Goal: Task Accomplishment & Management: Complete application form

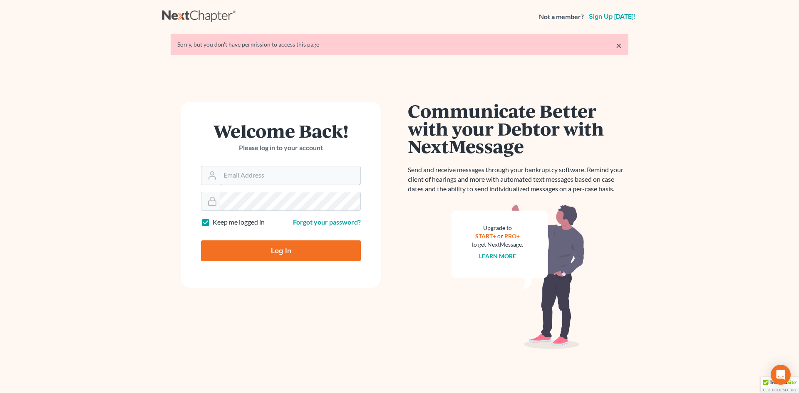
type input "[EMAIL_ADDRESS][DOMAIN_NAME]"
click at [273, 251] on input "Log In" at bounding box center [281, 250] width 160 height 21
type input "Thinking..."
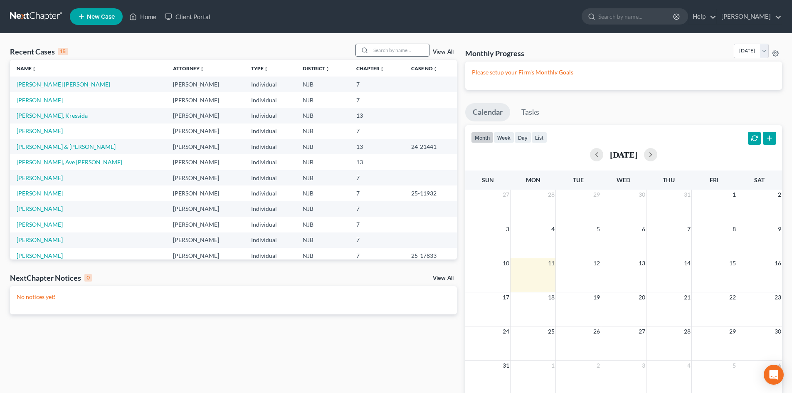
click at [387, 47] on input "search" at bounding box center [400, 50] width 58 height 12
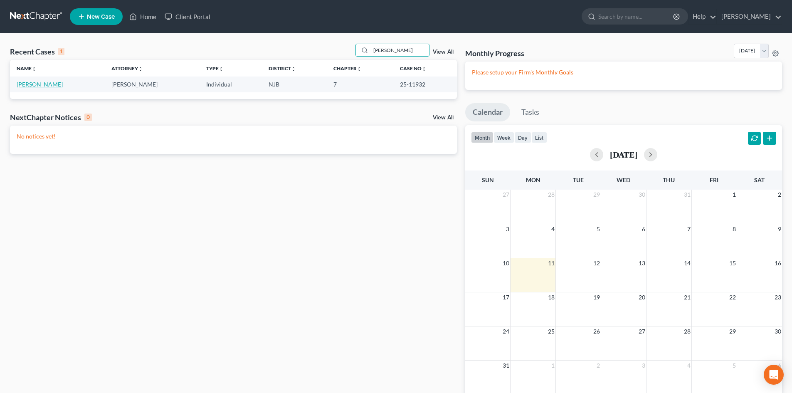
type input "[PERSON_NAME]"
click at [43, 85] on link "[PERSON_NAME]" at bounding box center [40, 84] width 46 height 7
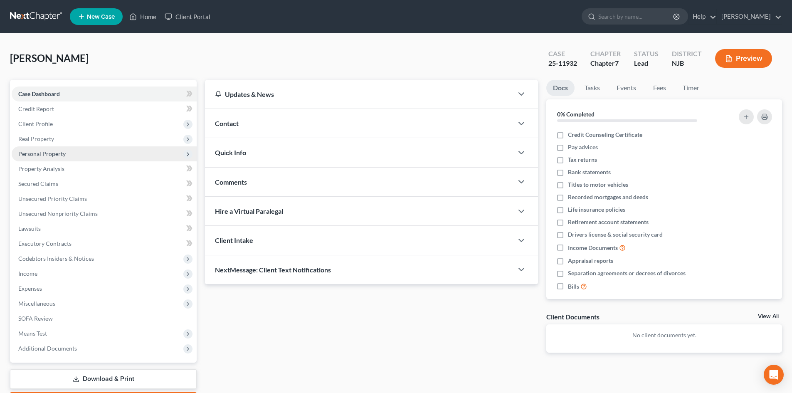
click at [20, 150] on span "Personal Property" at bounding box center [41, 153] width 47 height 7
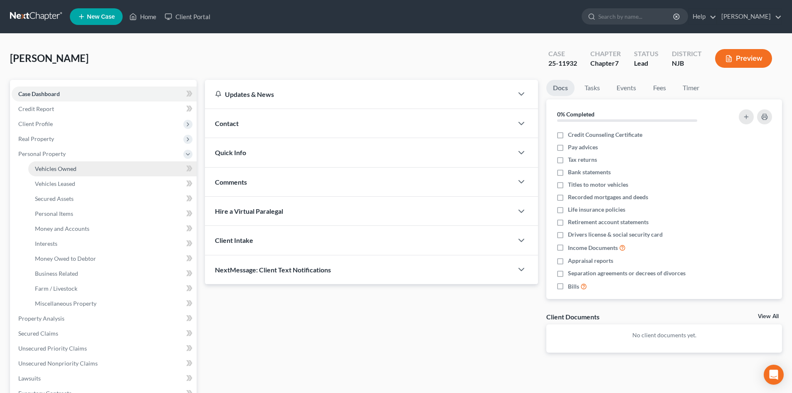
click at [55, 165] on span "Vehicles Owned" at bounding box center [56, 168] width 42 height 7
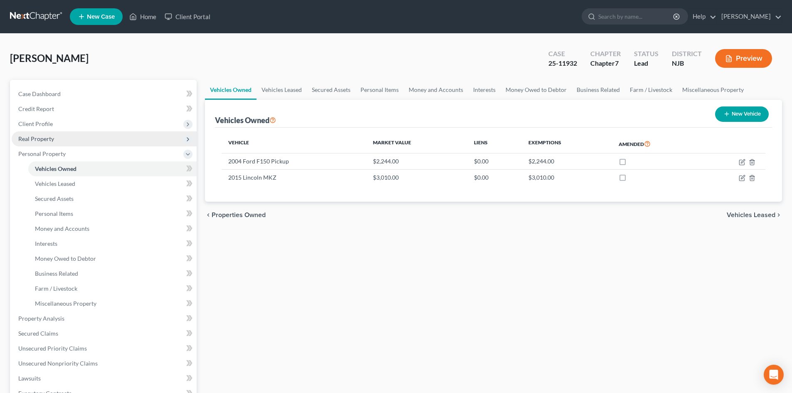
click at [43, 136] on span "Real Property" at bounding box center [36, 138] width 36 height 7
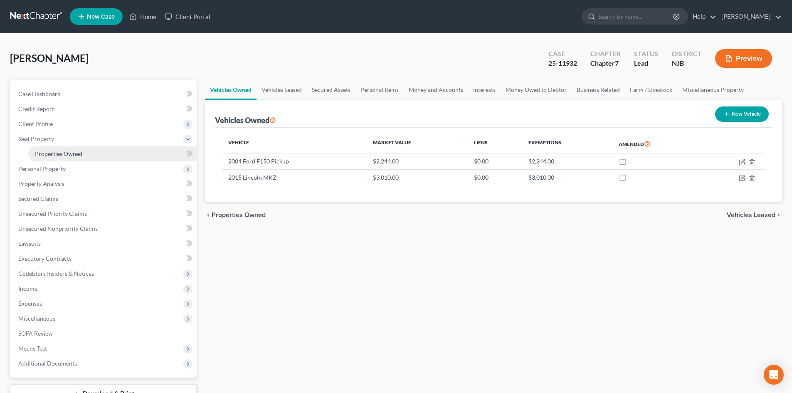
click at [57, 156] on span "Properties Owned" at bounding box center [58, 153] width 47 height 7
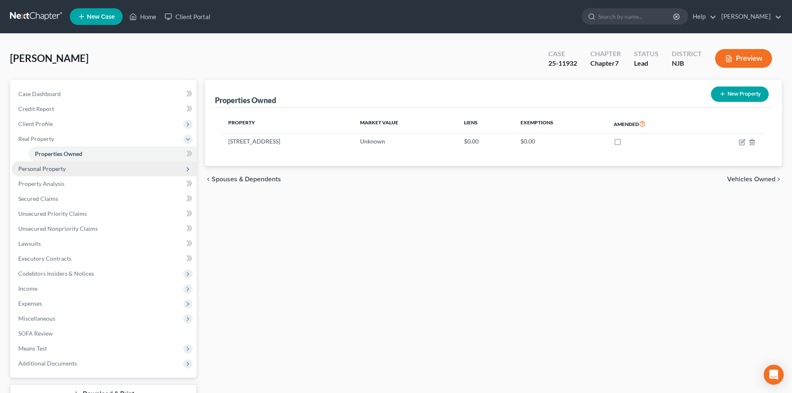
click at [56, 174] on span "Personal Property" at bounding box center [104, 168] width 185 height 15
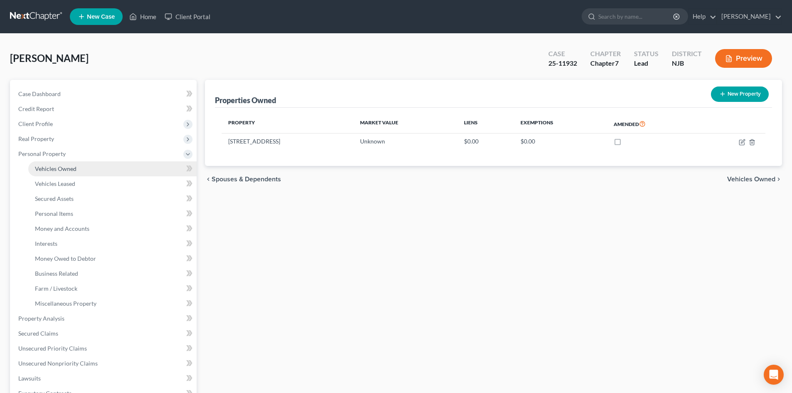
click at [56, 167] on span "Vehicles Owned" at bounding box center [56, 168] width 42 height 7
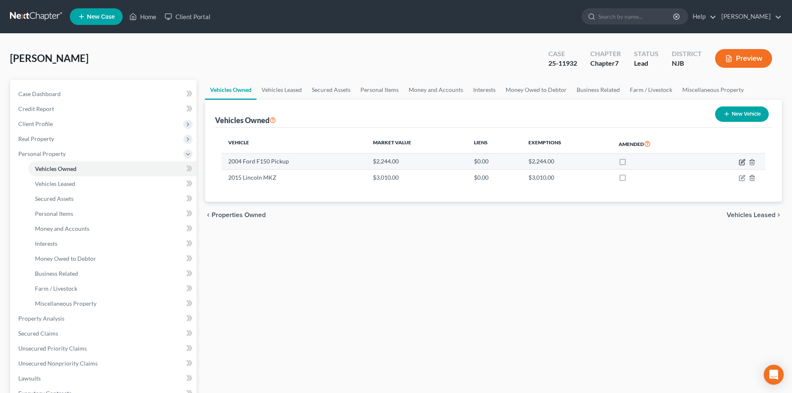
click at [740, 159] on icon "button" at bounding box center [742, 162] width 7 height 7
select select "0"
select select "22"
select select "3"
select select "0"
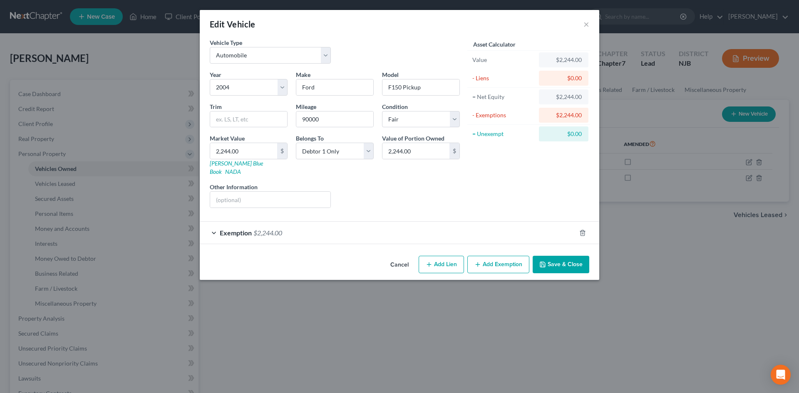
click at [230, 229] on span "Exemption" at bounding box center [236, 233] width 32 height 8
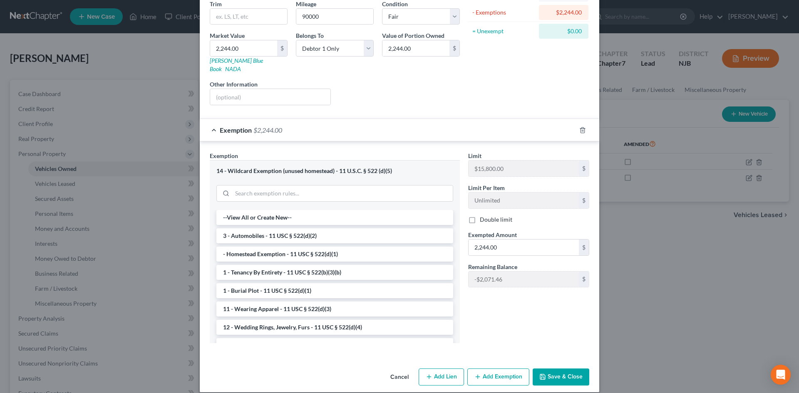
scroll to position [104, 0]
click at [572, 368] on button "Save & Close" at bounding box center [560, 376] width 57 height 17
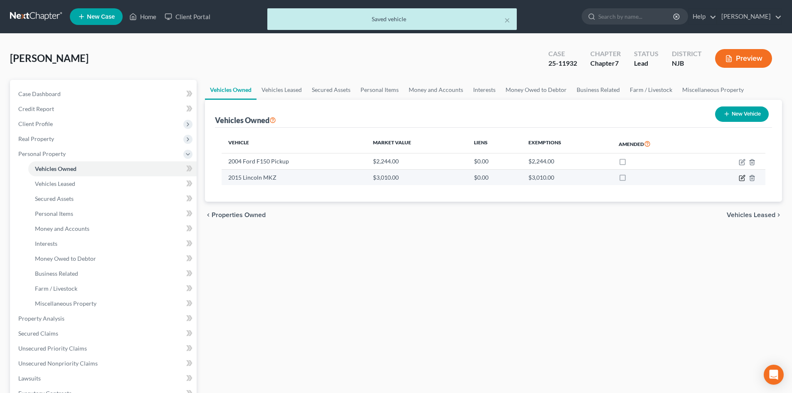
click at [742, 178] on icon "button" at bounding box center [742, 178] width 7 height 7
select select "0"
select select "11"
select select "3"
select select "0"
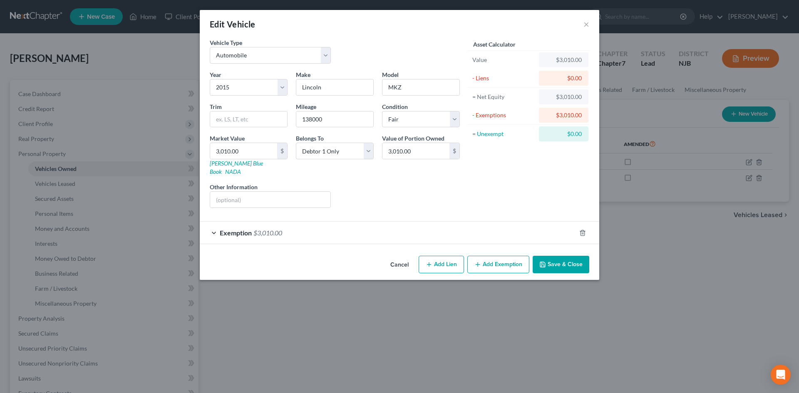
click at [237, 229] on span "Exemption" at bounding box center [236, 233] width 32 height 8
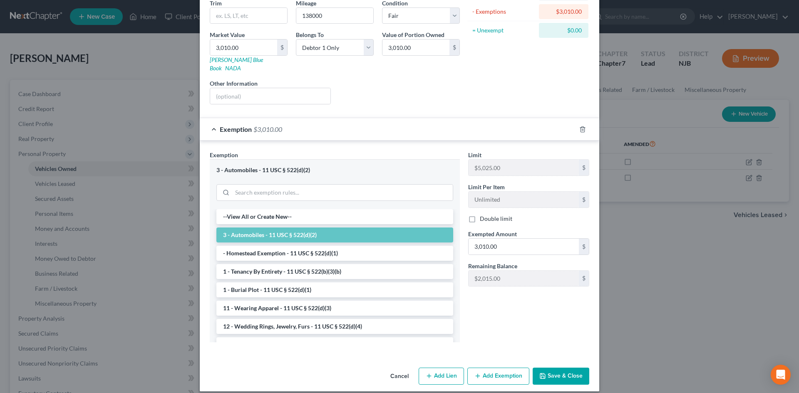
click at [566, 368] on button "Save & Close" at bounding box center [560, 376] width 57 height 17
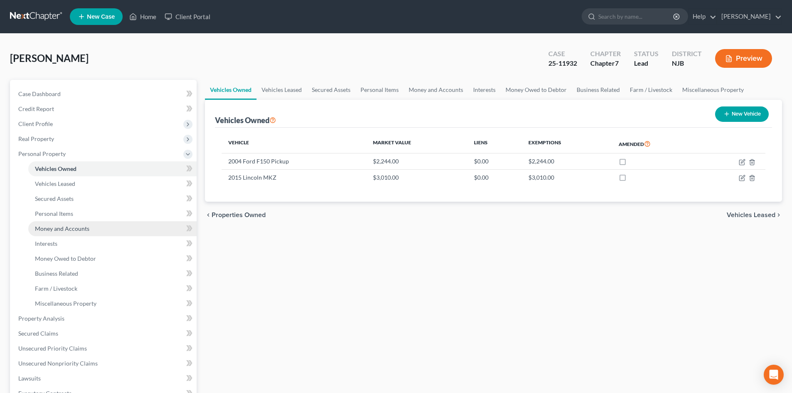
click at [76, 226] on span "Money and Accounts" at bounding box center [62, 228] width 54 height 7
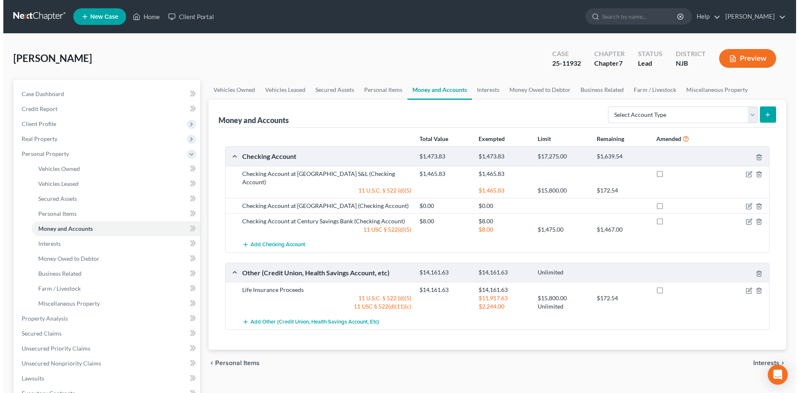
scroll to position [42, 0]
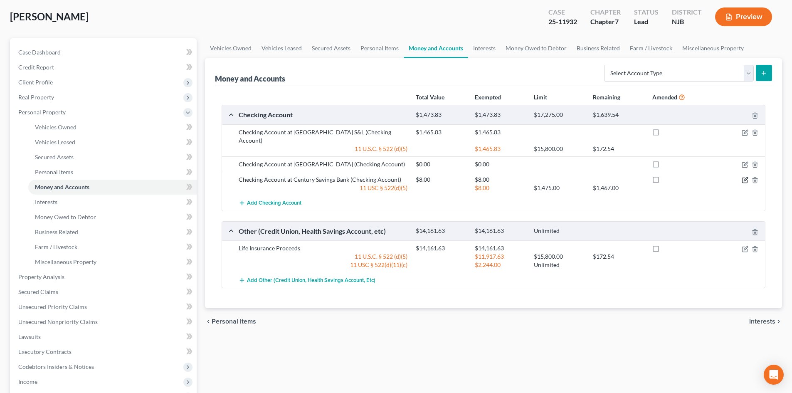
click at [745, 177] on icon "button" at bounding box center [745, 180] width 7 height 7
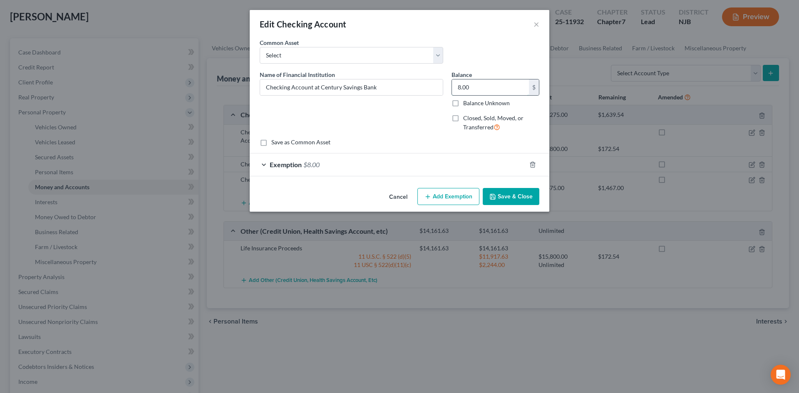
click at [457, 89] on input "8.00" at bounding box center [490, 87] width 77 height 16
type input "404.04"
click at [275, 167] on span "Exemption" at bounding box center [286, 165] width 32 height 8
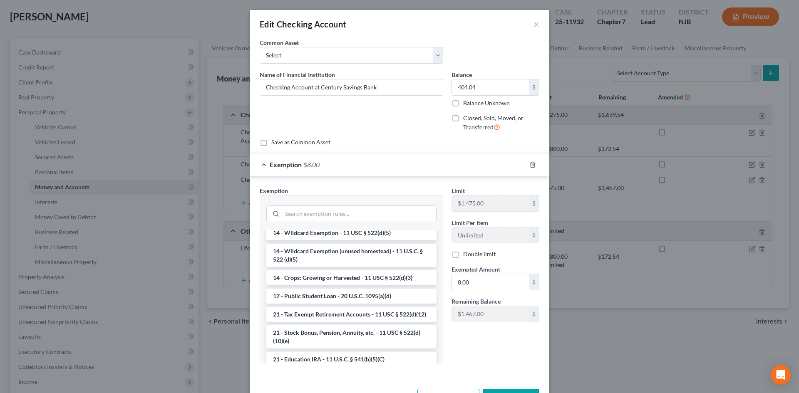
scroll to position [146, 0]
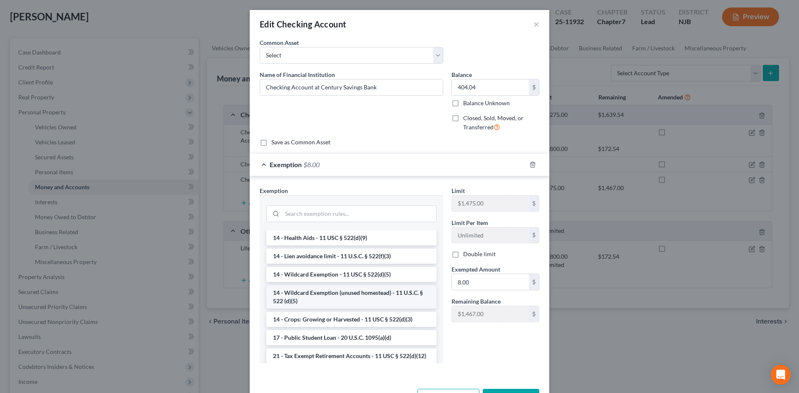
click at [367, 292] on li "14 - Wildcard Exemption (unused homestead) - 11 U.S.C. § 522 (d)(5)" at bounding box center [351, 296] width 170 height 23
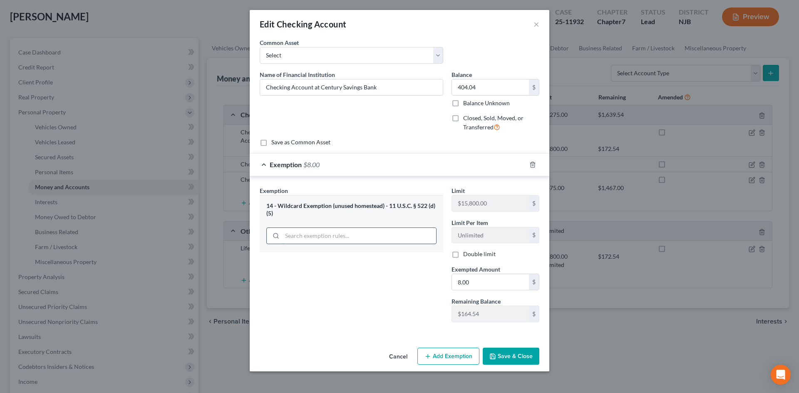
click at [344, 237] on input "search" at bounding box center [359, 236] width 154 height 16
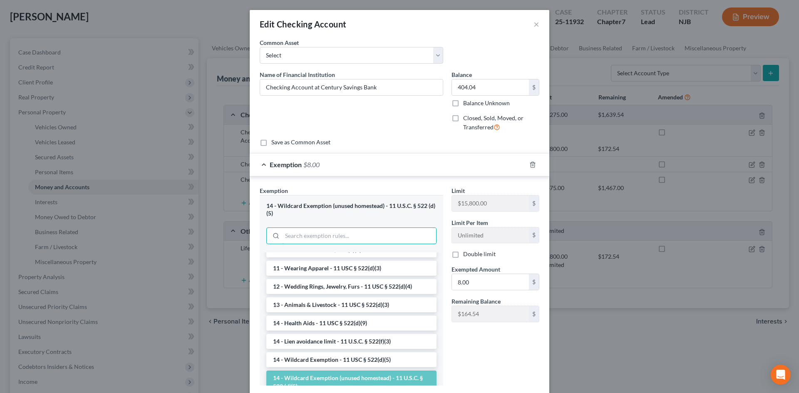
scroll to position [125, 0]
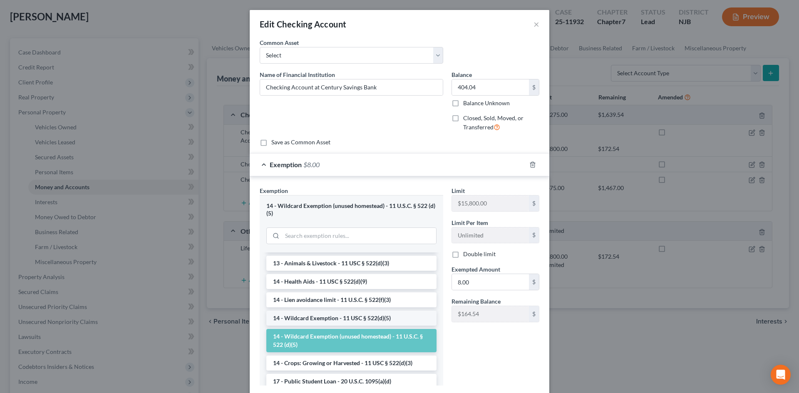
click at [335, 320] on li "14 - Wildcard Exemption - 11 USC § 522(d)(5)" at bounding box center [351, 318] width 170 height 15
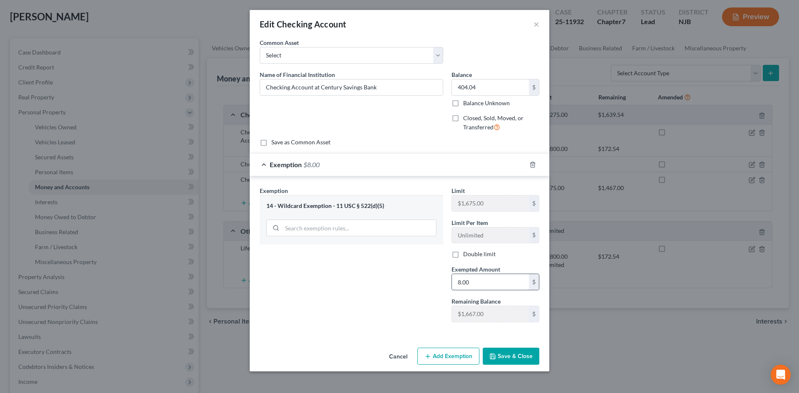
click at [458, 282] on input "8.00" at bounding box center [490, 282] width 77 height 16
type input "404.04"
click at [514, 355] on button "Save & Close" at bounding box center [510, 356] width 57 height 17
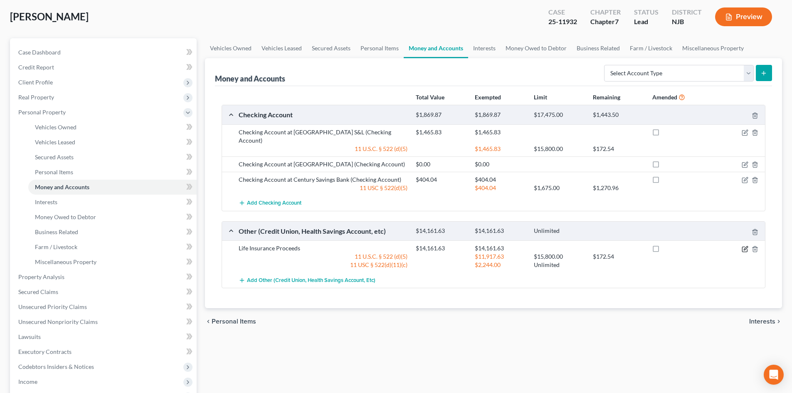
click at [744, 246] on icon "button" at bounding box center [745, 249] width 7 height 7
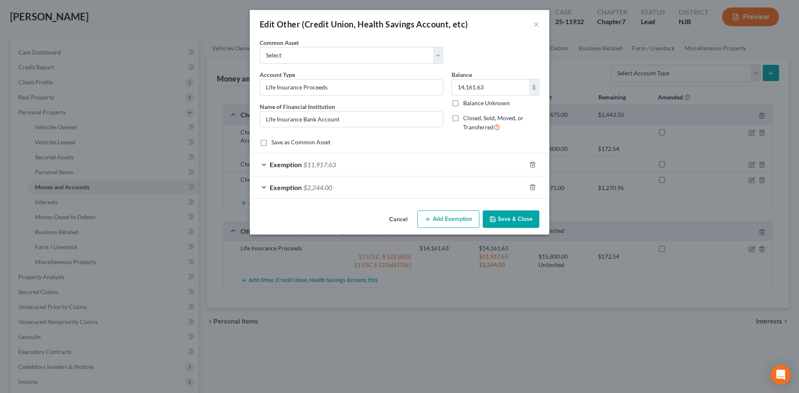
click at [289, 167] on span "Exemption" at bounding box center [286, 165] width 32 height 8
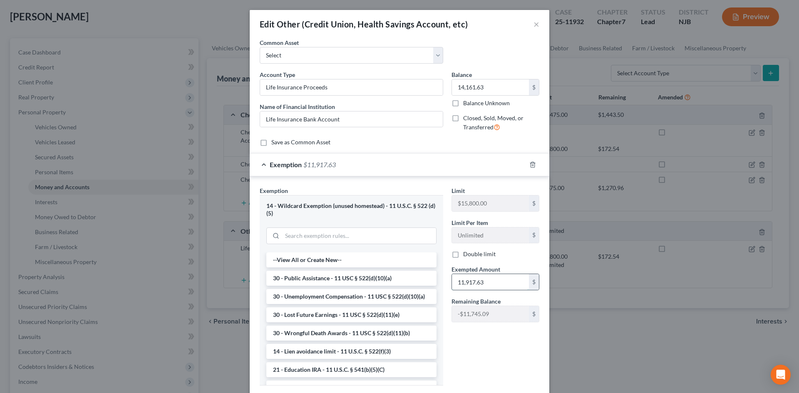
click at [503, 278] on input "11,917.63" at bounding box center [490, 282] width 77 height 16
type input "11,311.13"
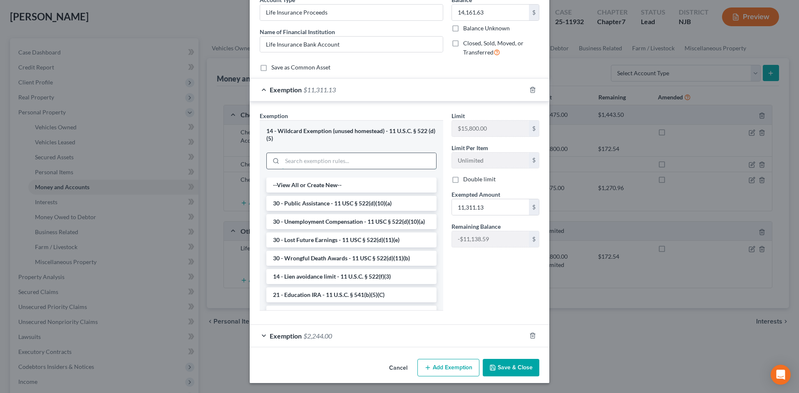
click at [334, 166] on input "search" at bounding box center [359, 161] width 154 height 16
click at [334, 162] on input "search" at bounding box center [359, 161] width 154 height 16
click at [331, 160] on input "search" at bounding box center [359, 161] width 154 height 16
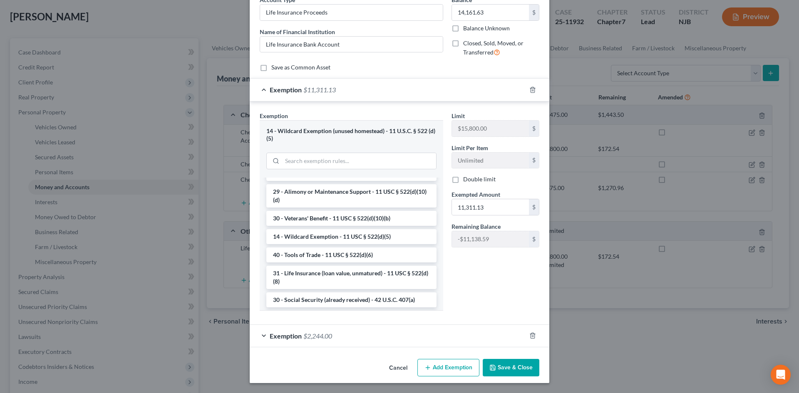
click at [512, 371] on button "Save & Close" at bounding box center [510, 367] width 57 height 17
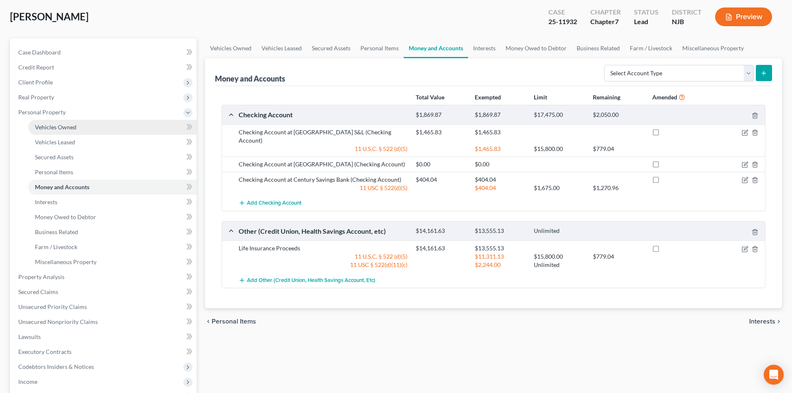
click at [62, 126] on span "Vehicles Owned" at bounding box center [56, 127] width 42 height 7
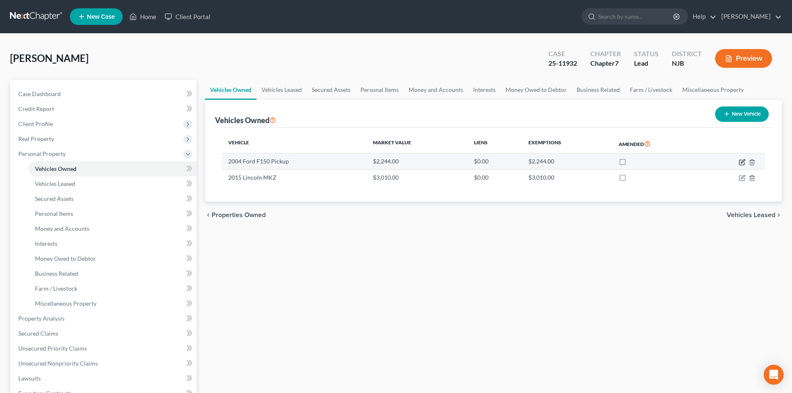
click at [743, 161] on icon "button" at bounding box center [743, 161] width 4 height 4
select select "0"
select select "22"
select select "3"
select select "0"
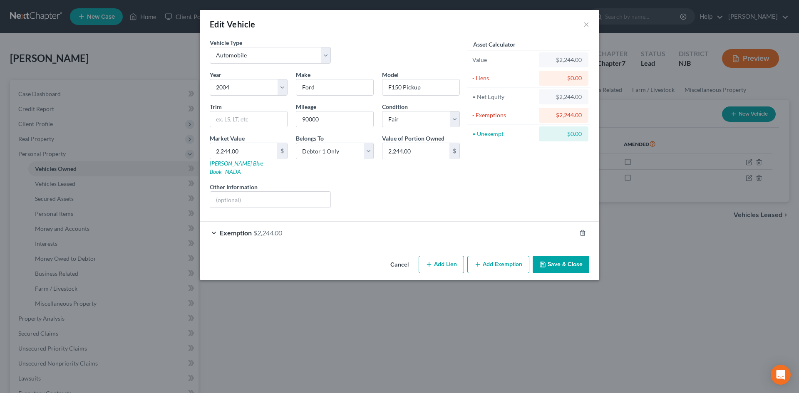
click at [236, 229] on span "Exemption" at bounding box center [236, 233] width 32 height 8
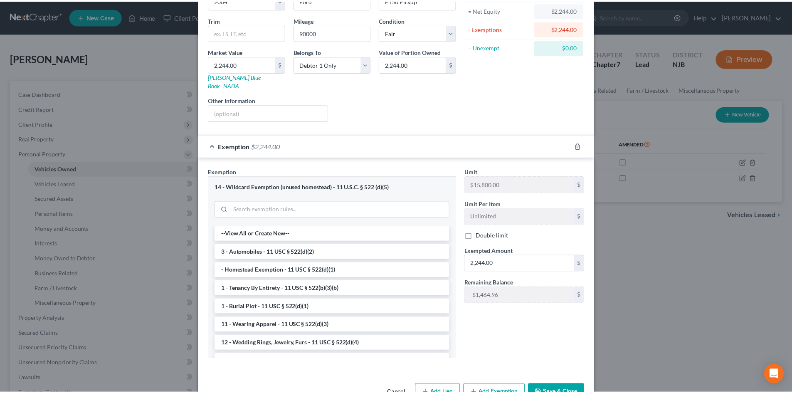
scroll to position [104, 0]
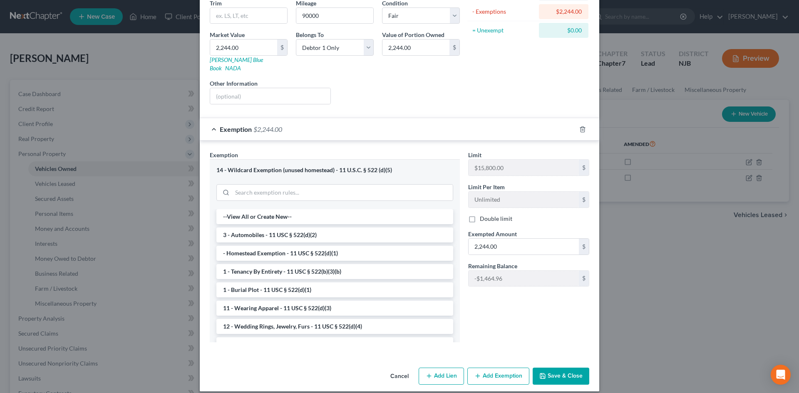
click at [547, 368] on button "Save & Close" at bounding box center [560, 376] width 57 height 17
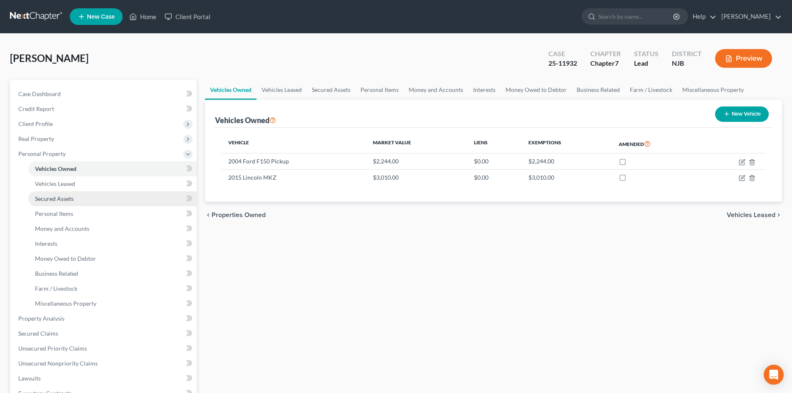
click at [52, 198] on span "Secured Assets" at bounding box center [54, 198] width 39 height 7
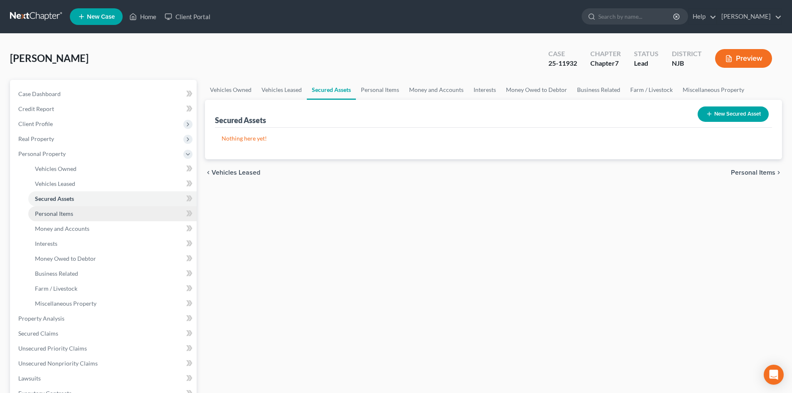
click at [54, 216] on span "Personal Items" at bounding box center [54, 213] width 38 height 7
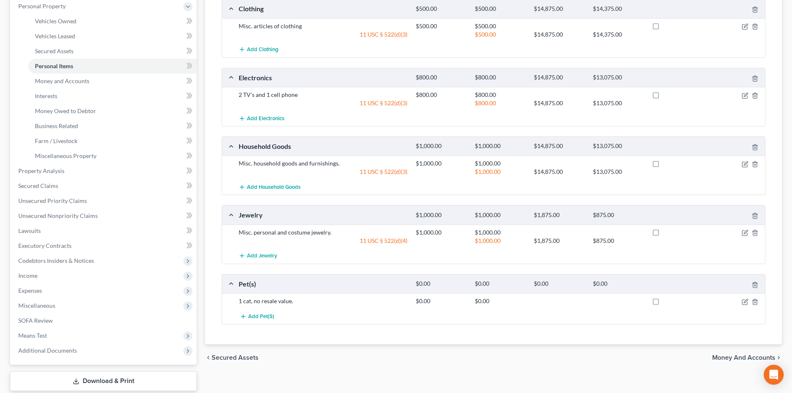
scroll to position [166, 0]
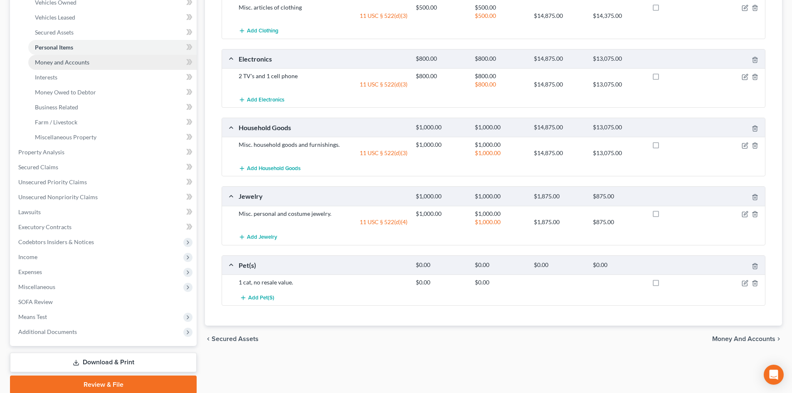
click at [71, 62] on span "Money and Accounts" at bounding box center [62, 62] width 54 height 7
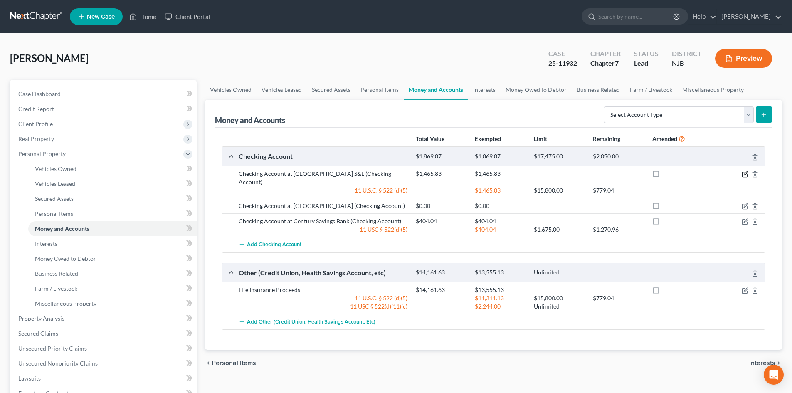
click at [746, 174] on icon "button" at bounding box center [746, 173] width 4 height 4
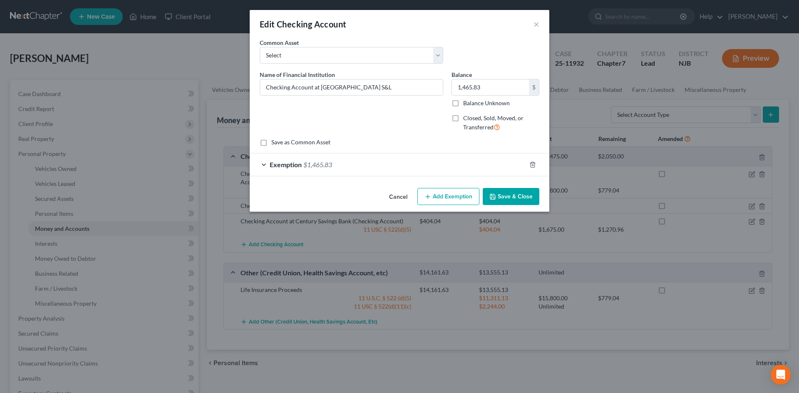
click at [286, 166] on span "Exemption" at bounding box center [286, 165] width 32 height 8
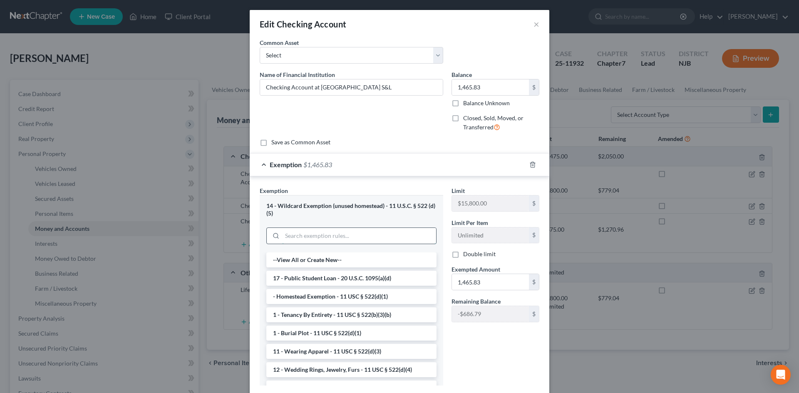
click at [348, 232] on input "search" at bounding box center [359, 236] width 154 height 16
click at [372, 157] on div "Exemption $1,465.83" at bounding box center [388, 164] width 276 height 22
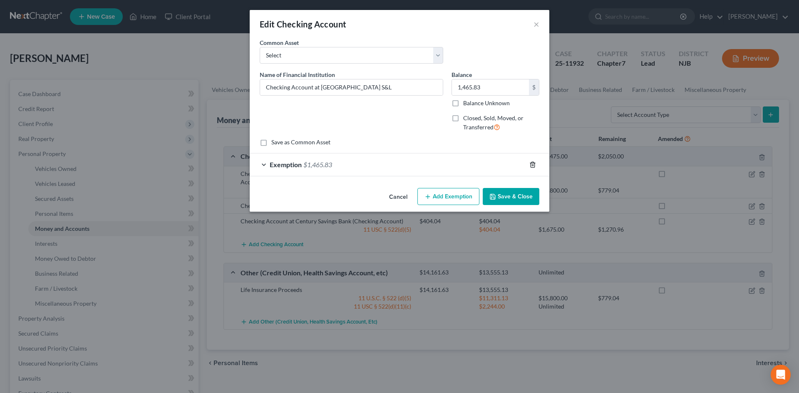
click at [532, 163] on icon "button" at bounding box center [532, 164] width 7 height 7
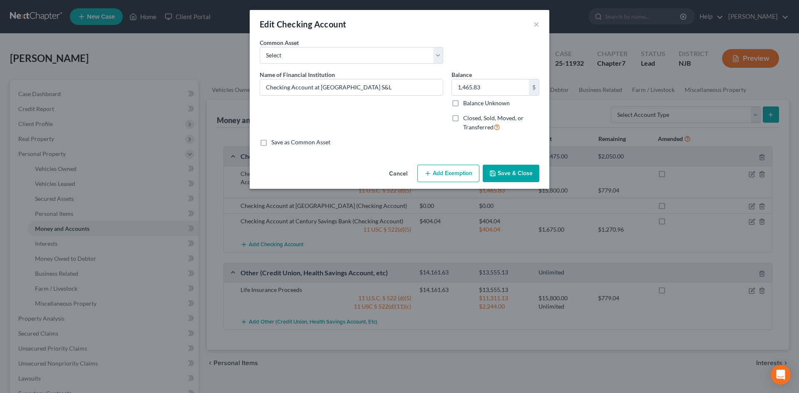
click at [439, 172] on button "Add Exemption" at bounding box center [448, 173] width 62 height 17
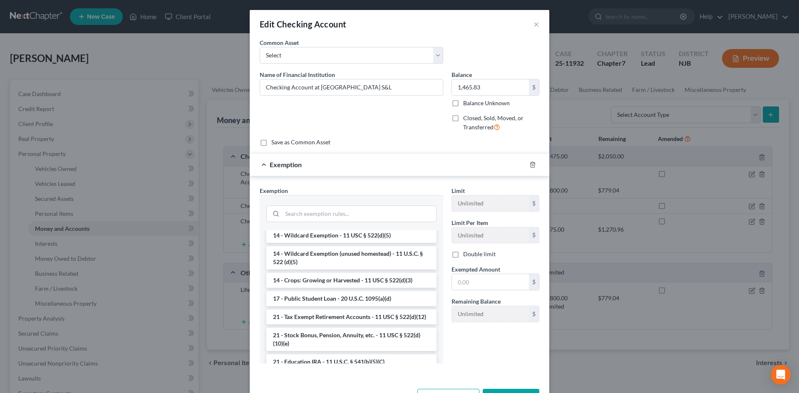
scroll to position [166, 0]
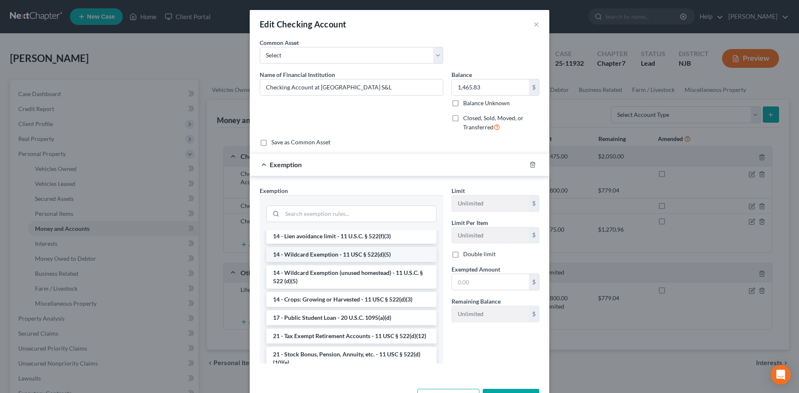
click at [298, 256] on li "14 - Wildcard Exemption - 11 USC § 522(d)(5)" at bounding box center [351, 254] width 170 height 15
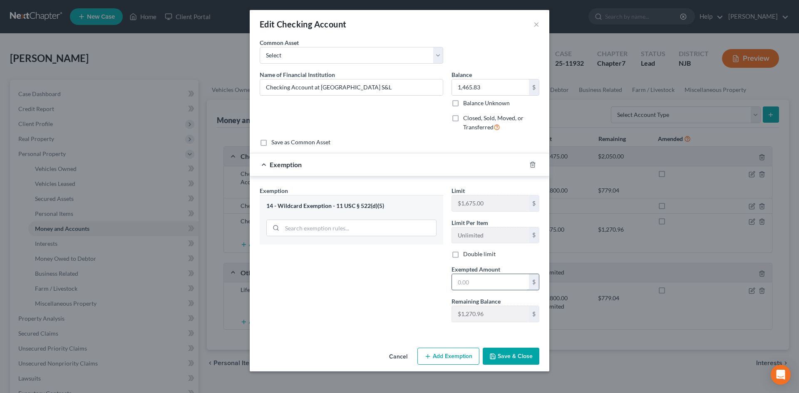
drag, startPoint x: 480, startPoint y: 285, endPoint x: 485, endPoint y: 285, distance: 5.0
click at [480, 285] on input "text" at bounding box center [490, 282] width 77 height 16
type input "1,465.83"
click at [503, 359] on button "Save & Close" at bounding box center [510, 356] width 57 height 17
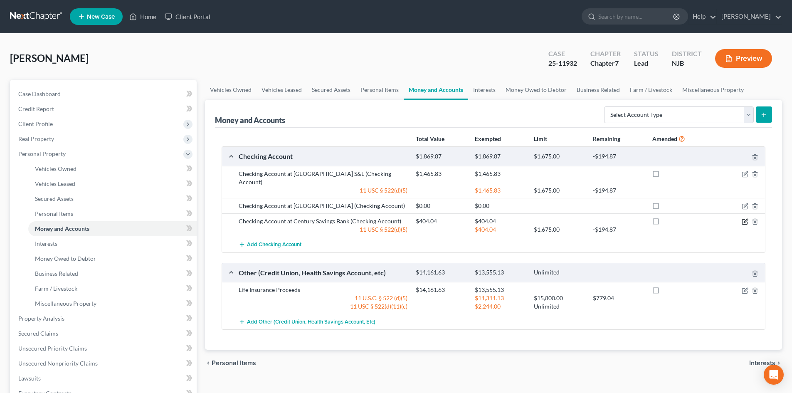
click at [744, 220] on icon "button" at bounding box center [744, 222] width 5 height 5
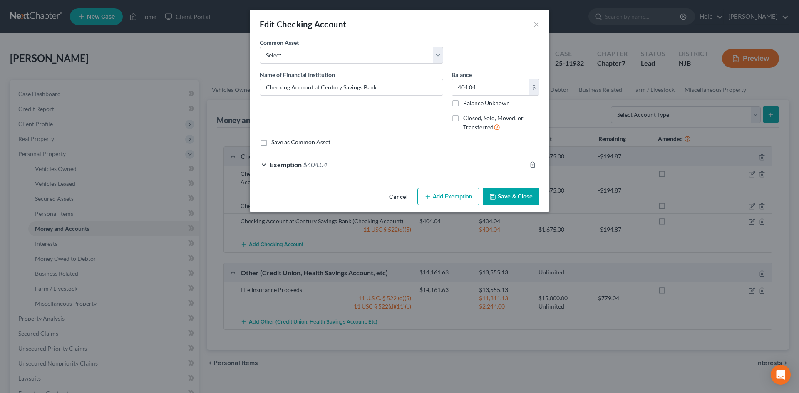
click at [289, 166] on span "Exemption" at bounding box center [286, 165] width 32 height 8
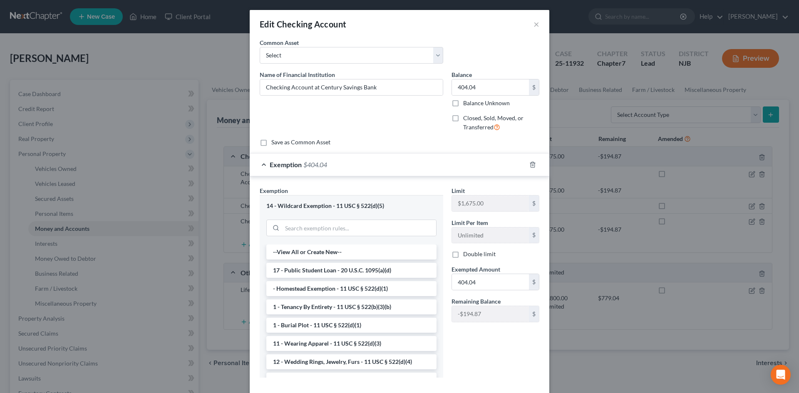
click at [503, 170] on div "Exemption $404.04" at bounding box center [388, 164] width 276 height 22
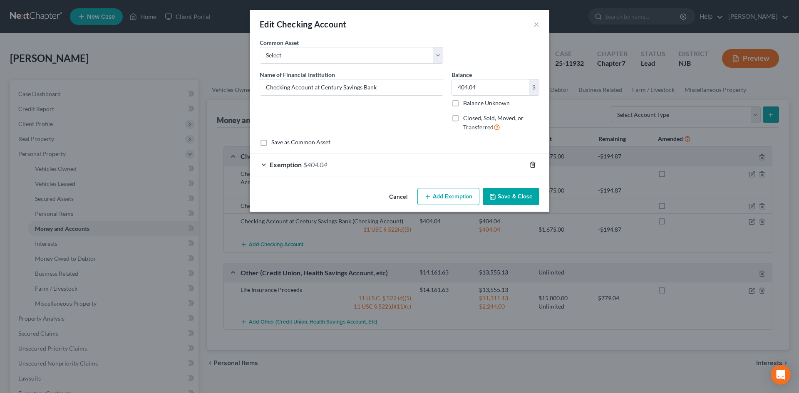
click at [532, 163] on polyline "button" at bounding box center [532, 163] width 5 height 0
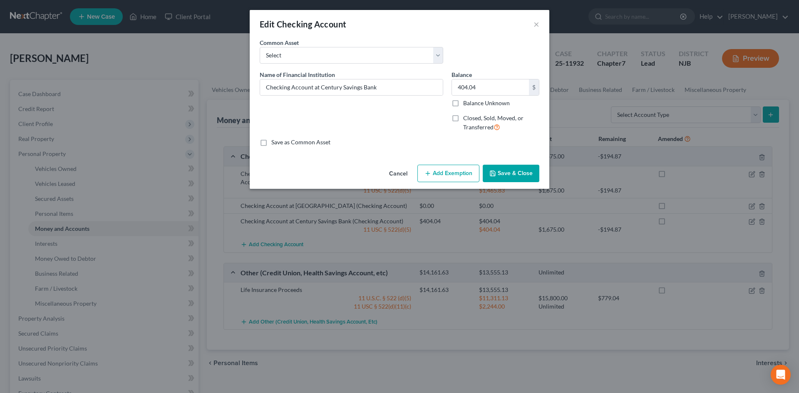
click at [436, 173] on button "Add Exemption" at bounding box center [448, 173] width 62 height 17
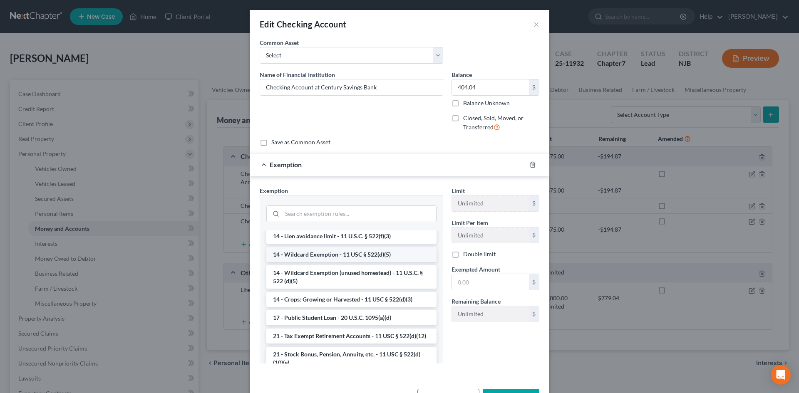
click at [316, 251] on li "14 - Wildcard Exemption - 11 USC § 522(d)(5)" at bounding box center [351, 254] width 170 height 15
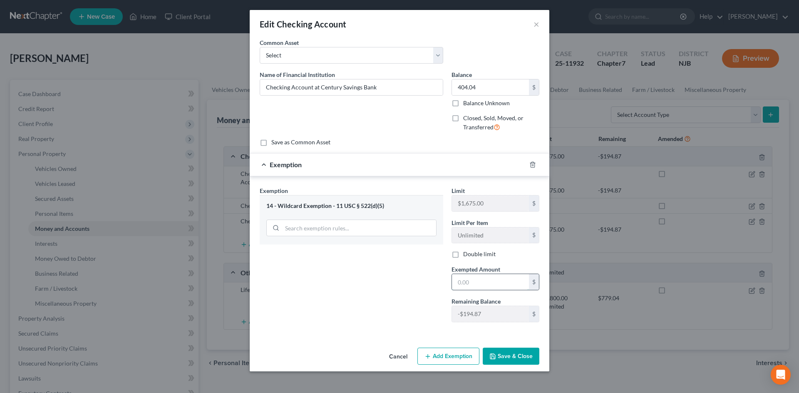
click at [492, 281] on input "text" at bounding box center [490, 282] width 77 height 16
type input "9.17"
click at [438, 357] on button "Add Exemption" at bounding box center [448, 356] width 62 height 17
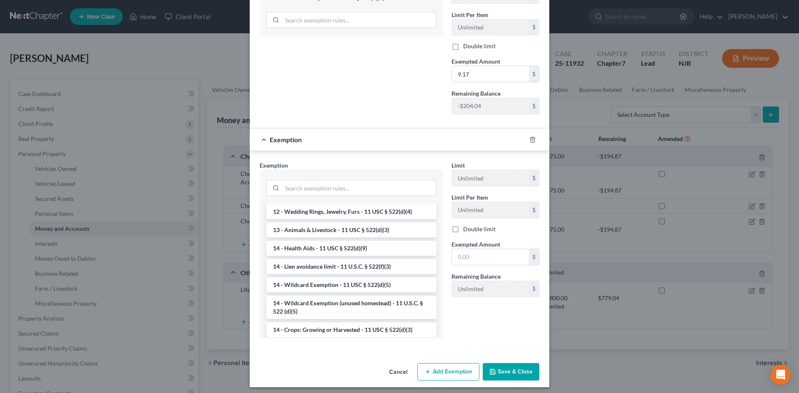
scroll to position [125, 0]
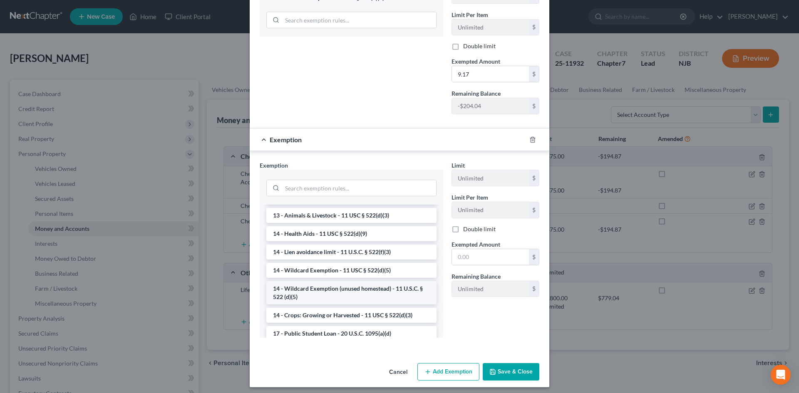
click at [353, 295] on li "14 - Wildcard Exemption (unused homestead) - 11 U.S.C. § 522 (d)(5)" at bounding box center [351, 292] width 170 height 23
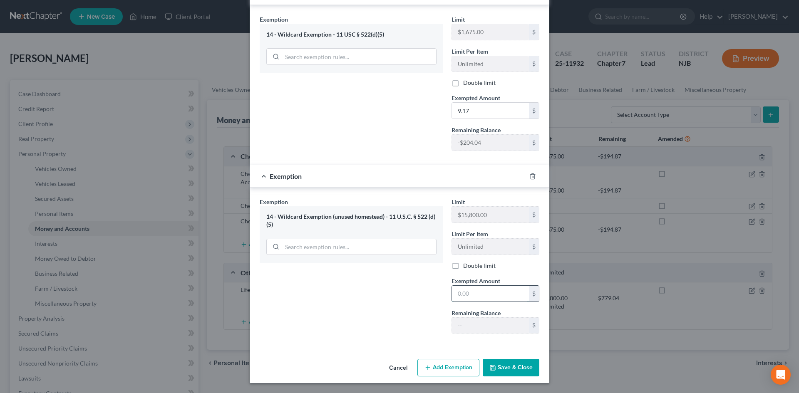
drag, startPoint x: 465, startPoint y: 295, endPoint x: 472, endPoint y: 294, distance: 6.7
click at [465, 295] on input "text" at bounding box center [490, 294] width 77 height 16
type input "394.87"
click at [512, 368] on button "Save & Close" at bounding box center [510, 367] width 57 height 17
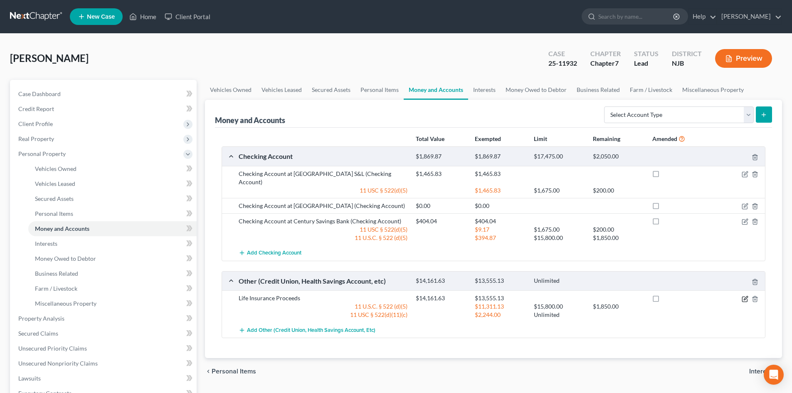
click at [745, 296] on icon "button" at bounding box center [745, 299] width 7 height 7
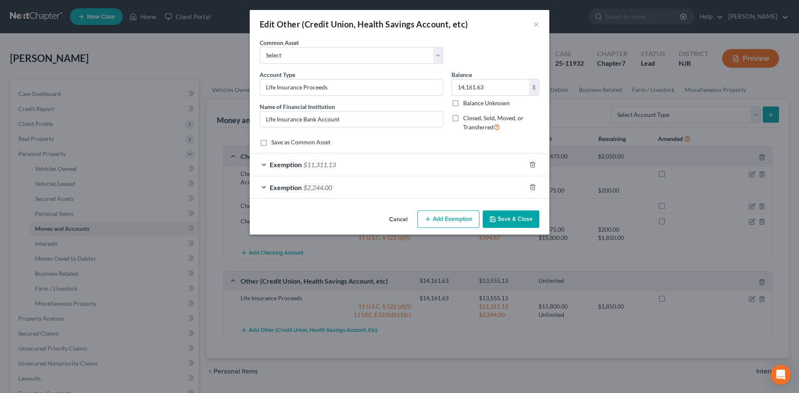
click at [270, 190] on span "Exemption" at bounding box center [286, 187] width 32 height 8
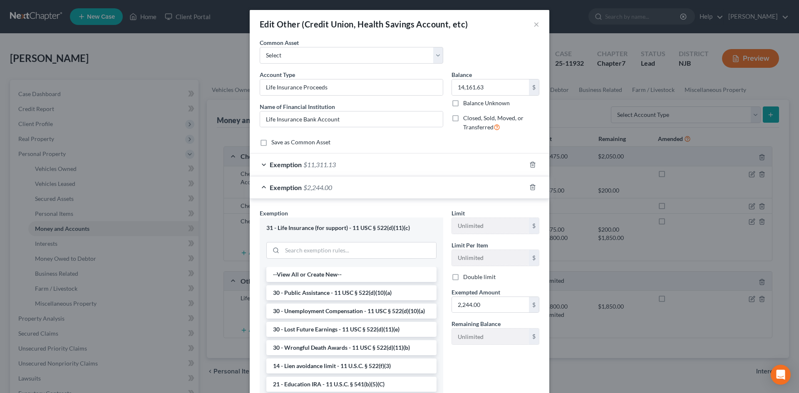
click at [399, 165] on div "Exemption $11,311.13" at bounding box center [388, 164] width 276 height 22
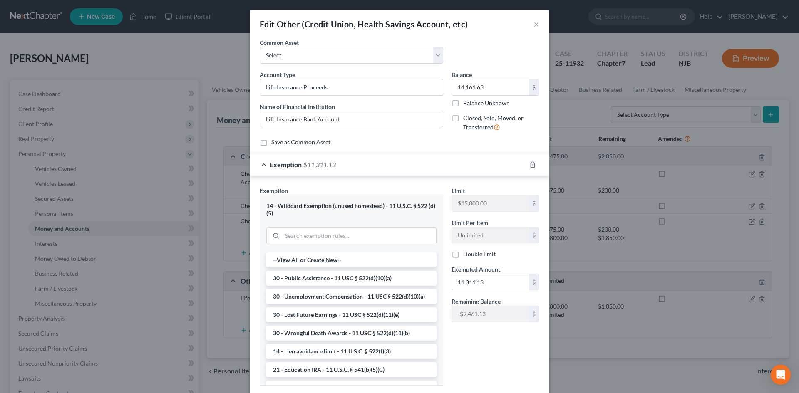
click at [443, 143] on div "Save as Common Asset" at bounding box center [399, 142] width 279 height 8
click at [521, 145] on div "Save as Common Asset" at bounding box center [399, 142] width 279 height 8
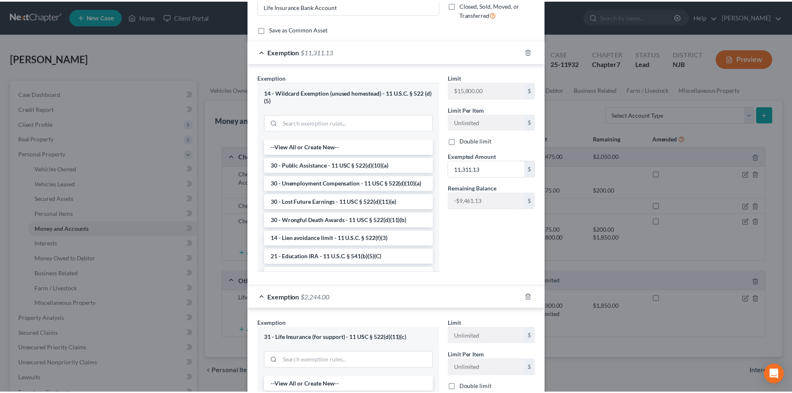
scroll to position [289, 0]
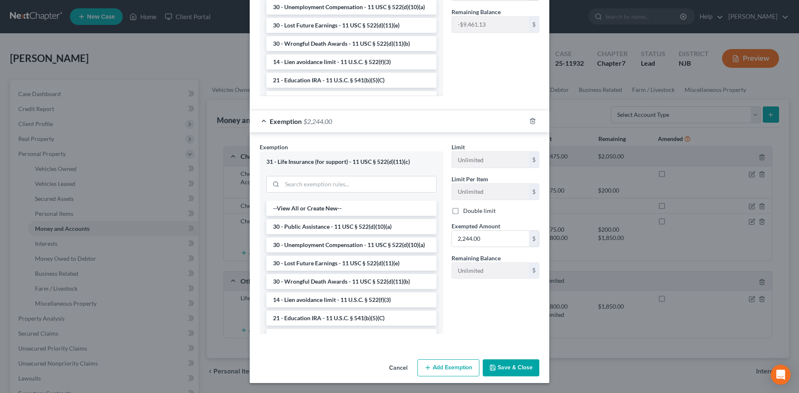
click at [504, 366] on button "Save & Close" at bounding box center [510, 367] width 57 height 17
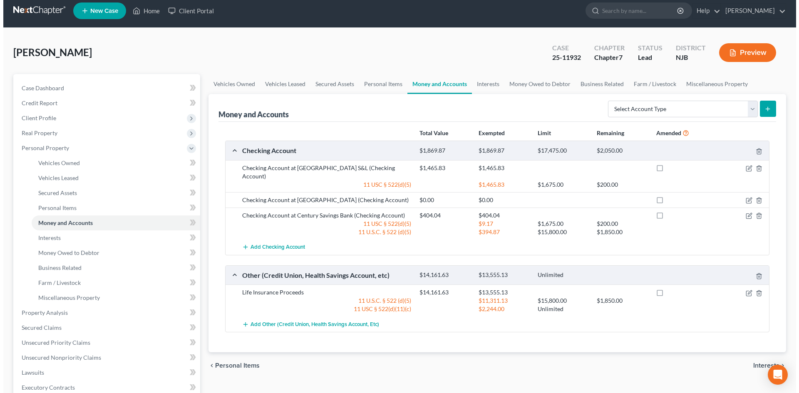
scroll to position [0, 0]
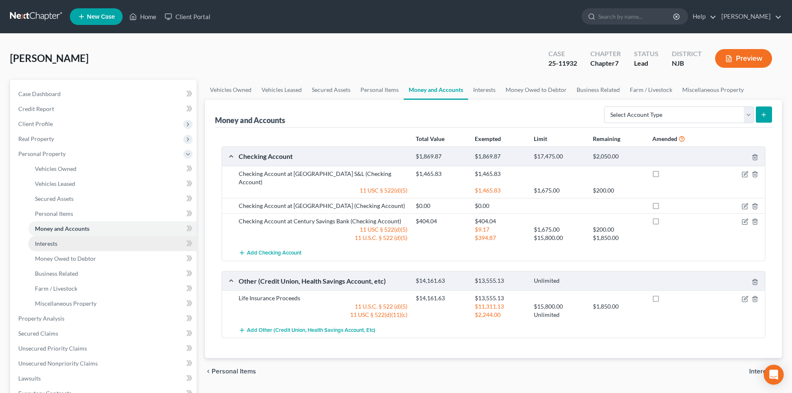
click at [100, 247] on link "Interests" at bounding box center [112, 243] width 168 height 15
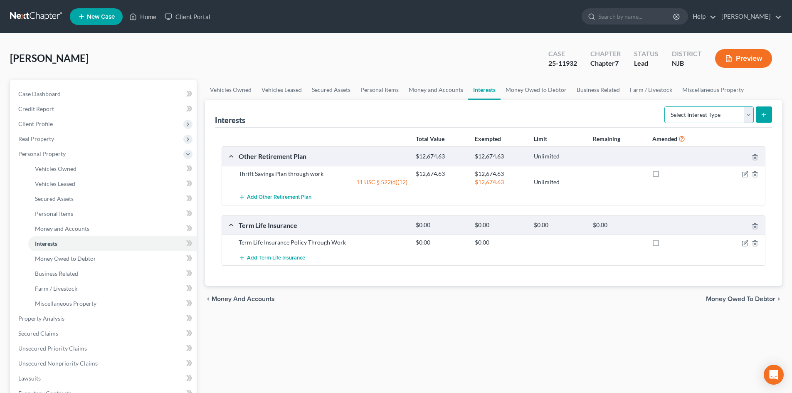
click at [750, 116] on select "Select Interest Type 401K Annuity Bond Education IRA Government Bond Government…" at bounding box center [709, 114] width 89 height 17
click at [776, 97] on ul "Vehicles Owned Vehicles Leased Secured Assets Personal Items Money and Accounts…" at bounding box center [493, 90] width 577 height 20
click at [534, 89] on link "Money Owed to Debtor" at bounding box center [536, 90] width 71 height 20
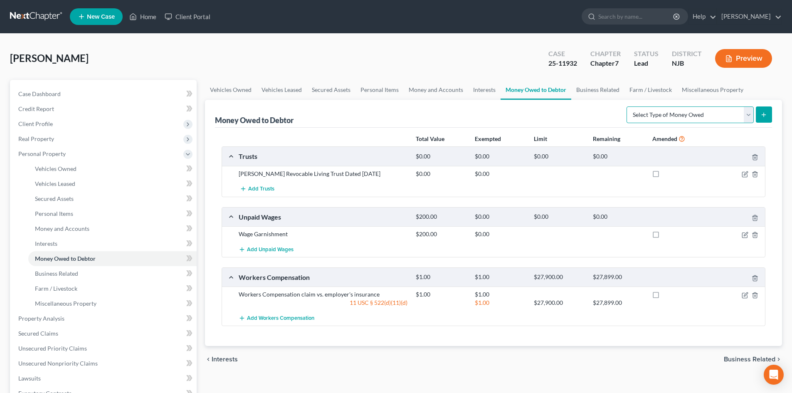
click at [751, 113] on select "Select Type of Money Owed Accounts Receivable Alimony Child Support Claims Agai…" at bounding box center [690, 114] width 127 height 17
click at [763, 89] on ul "Vehicles Owned Vehicles Leased Secured Assets Personal Items Money and Accounts…" at bounding box center [493, 90] width 577 height 20
click at [752, 115] on select "Select Type of Money Owed Accounts Receivable Alimony Child Support Claims Agai…" at bounding box center [690, 114] width 127 height 17
click at [769, 76] on div "Romanik, James Upgraded Case 25-11932 Chapter Chapter 7 Status Lead District NJ…" at bounding box center [396, 62] width 772 height 36
click at [429, 92] on link "Money and Accounts" at bounding box center [436, 90] width 64 height 20
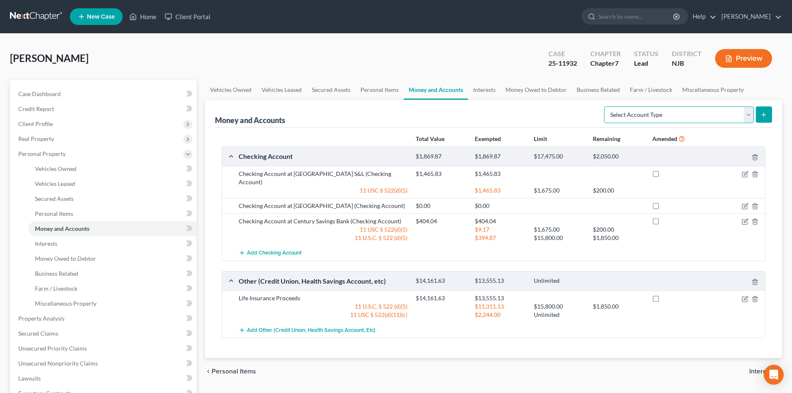
click at [747, 114] on select "Select Account Type Brokerage Cash on Hand Certificates of Deposit Checking Acc…" at bounding box center [679, 114] width 150 height 17
click at [771, 92] on ul "Vehicles Owned Vehicles Leased Secured Assets Personal Items Money and Accounts…" at bounding box center [493, 90] width 577 height 20
click at [484, 92] on link "Interests" at bounding box center [484, 90] width 32 height 20
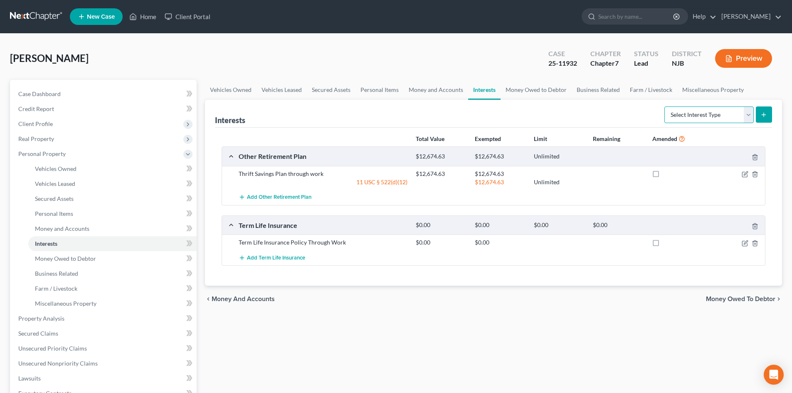
click at [747, 118] on select "Select Interest Type 401K Annuity Bond Education IRA Government Bond Government…" at bounding box center [709, 114] width 89 height 17
drag, startPoint x: 756, startPoint y: 91, endPoint x: 742, endPoint y: 86, distance: 14.4
click at [756, 91] on ul "Vehicles Owned Vehicles Leased Secured Assets Personal Items Money and Accounts…" at bounding box center [493, 90] width 577 height 20
click at [518, 88] on link "Money Owed to Debtor" at bounding box center [536, 90] width 71 height 20
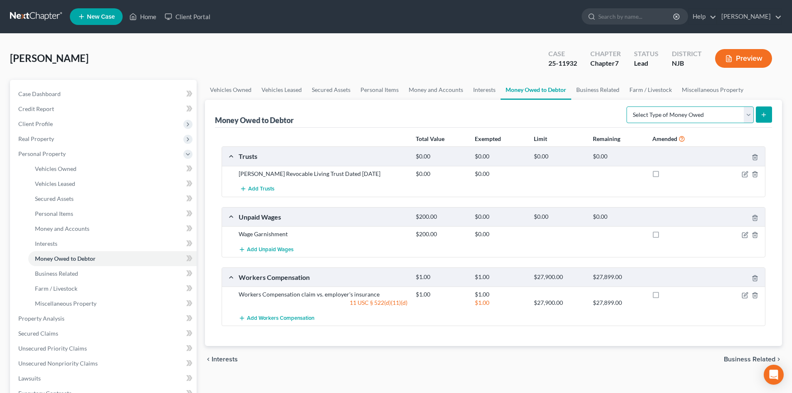
click at [749, 116] on select "Select Type of Money Owed Accounts Receivable Alimony Child Support Claims Agai…" at bounding box center [690, 114] width 127 height 17
select select "expected_tax_refund"
click at [628, 106] on select "Select Type of Money Owed Accounts Receivable Alimony Child Support Claims Agai…" at bounding box center [690, 114] width 127 height 17
click at [761, 114] on icon "submit" at bounding box center [764, 114] width 7 height 7
select select "0"
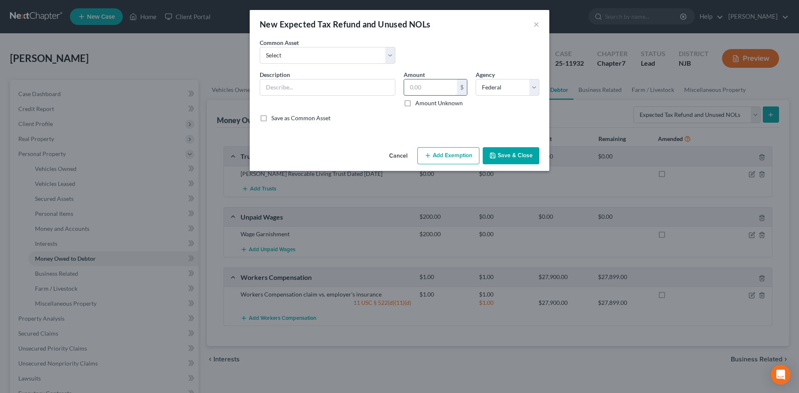
click at [439, 88] on input "text" at bounding box center [430, 87] width 53 height 16
type input "3,592.00"
click at [360, 52] on select "Select 2019 State Tax Refund 2019 FederalTax Refund 2022 State Tax Refund 2018 …" at bounding box center [328, 55] width 136 height 17
click at [404, 42] on div "Common Asset Select 2019 State Tax Refund 2019 FederalTax Refund 2022 State Tax…" at bounding box center [399, 54] width 288 height 32
click at [279, 84] on input "text" at bounding box center [327, 87] width 135 height 16
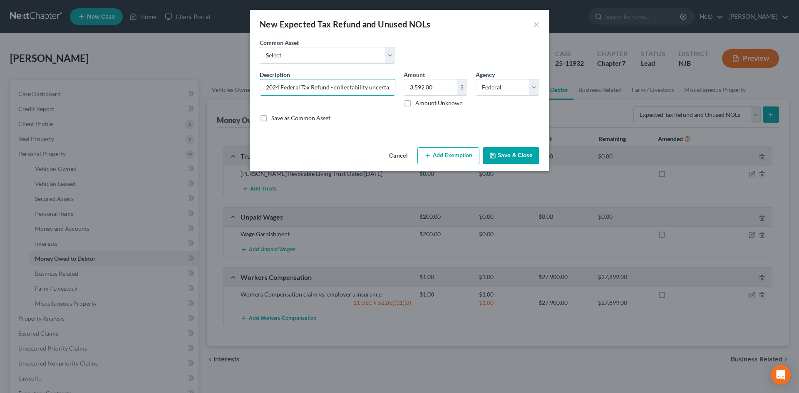
scroll to position [0, 2]
type input "2024 Federal Tax Refund - collectability uncertain"
click at [505, 159] on button "Save & Close" at bounding box center [510, 155] width 57 height 17
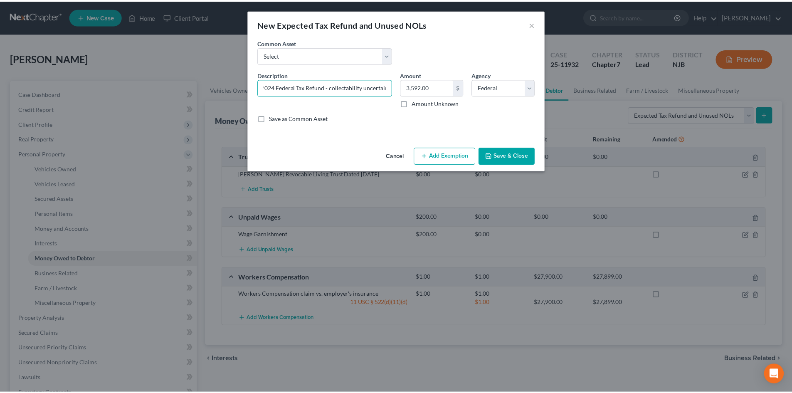
scroll to position [0, 0]
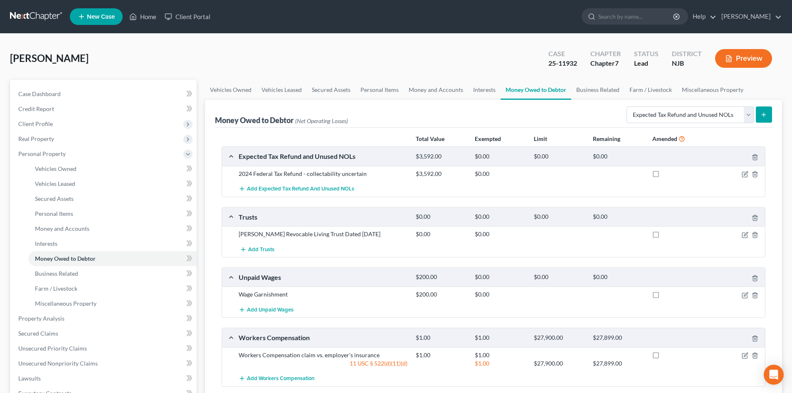
click at [761, 115] on icon "submit" at bounding box center [764, 114] width 7 height 7
select select "0"
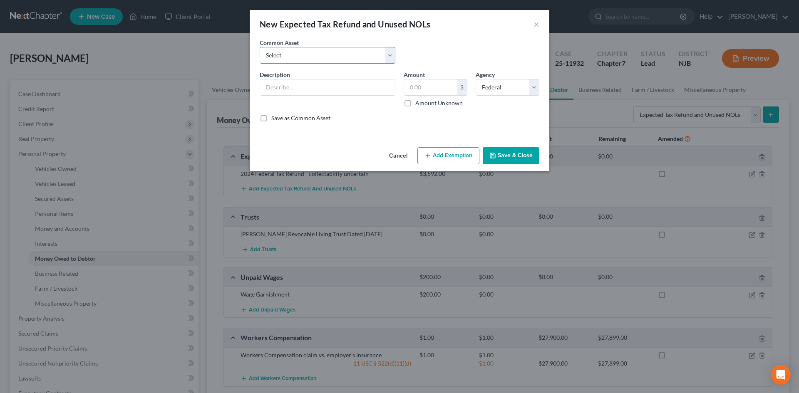
click at [359, 58] on select "Select 2019 State Tax Refund 2019 FederalTax Refund 2022 State Tax Refund 2018 …" at bounding box center [328, 55] width 136 height 17
click at [444, 49] on div "Common Asset Select 2019 State Tax Refund 2019 FederalTax Refund 2022 State Tax…" at bounding box center [399, 54] width 288 height 32
click at [316, 91] on input "text" at bounding box center [327, 87] width 135 height 16
click at [288, 82] on input "text" at bounding box center [327, 87] width 135 height 16
click at [325, 56] on select "Select 2019 State Tax Refund 2019 FederalTax Refund 2022 State Tax Refund 2018 …" at bounding box center [328, 55] width 136 height 17
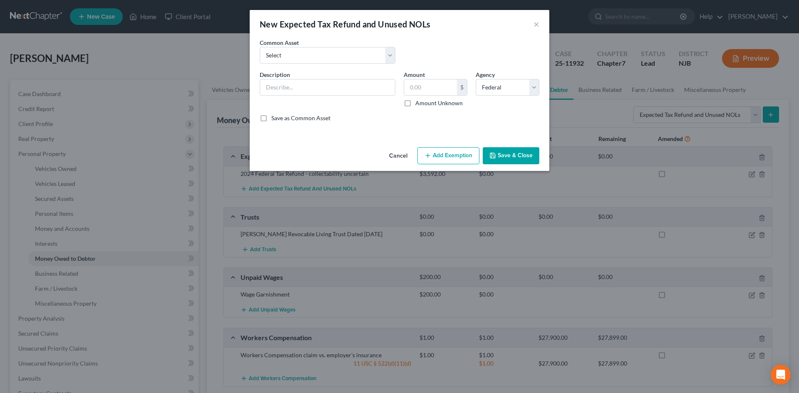
drag, startPoint x: 417, startPoint y: 47, endPoint x: 407, endPoint y: 47, distance: 10.4
click at [417, 47] on div "Common Asset Select 2019 State Tax Refund 2019 FederalTax Refund 2022 State Tax…" at bounding box center [399, 54] width 288 height 32
click at [297, 94] on input "text" at bounding box center [327, 87] width 135 height 16
type input "2024 State Tax Refund"
click at [432, 91] on input "text" at bounding box center [430, 87] width 53 height 16
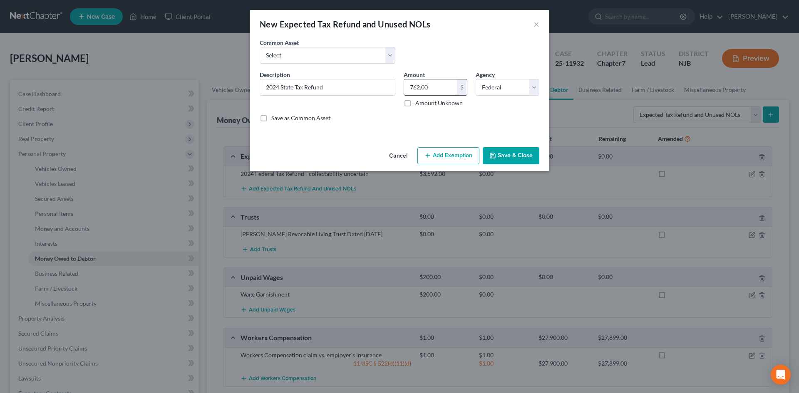
type input "762.00"
click at [535, 86] on select "Select Federal State Local" at bounding box center [507, 87] width 64 height 17
select select "1"
click at [475, 79] on select "Select Federal State Local" at bounding box center [507, 87] width 64 height 17
click at [351, 87] on input "2024 State Tax Refund" at bounding box center [327, 87] width 135 height 16
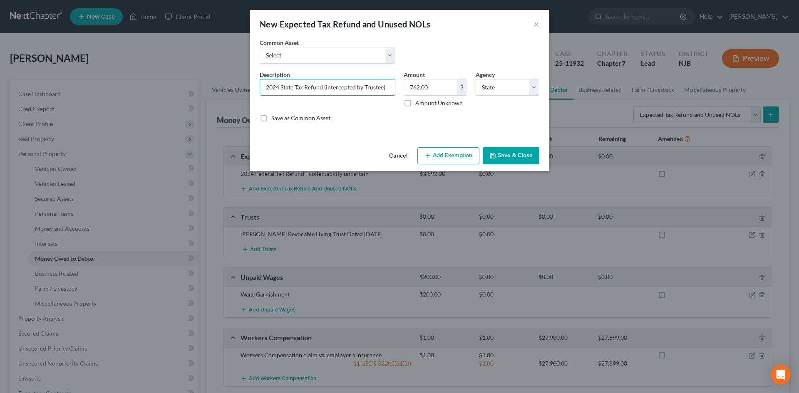
type input "2024 State Tax Refund (intercepted by Trustee)"
click at [508, 154] on button "Save & Close" at bounding box center [510, 155] width 57 height 17
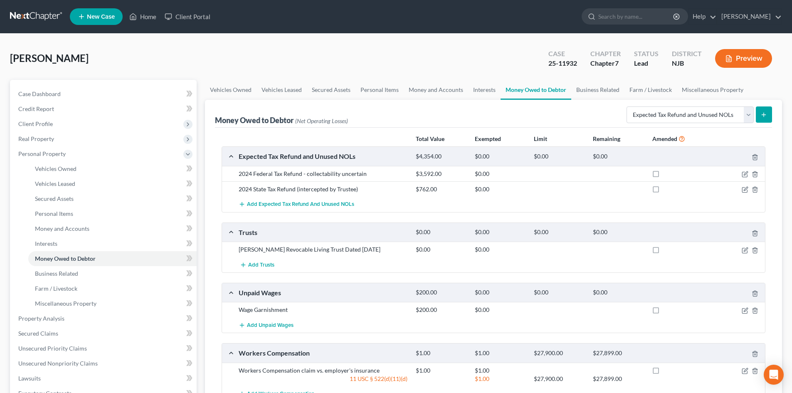
scroll to position [199, 0]
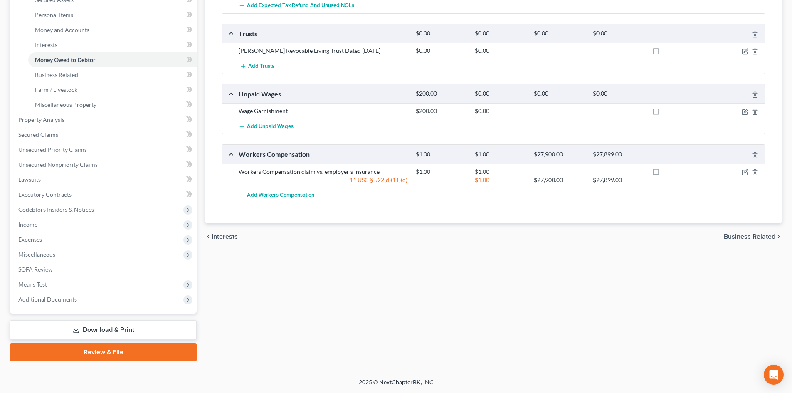
click at [119, 327] on link "Download & Print" at bounding box center [103, 330] width 187 height 20
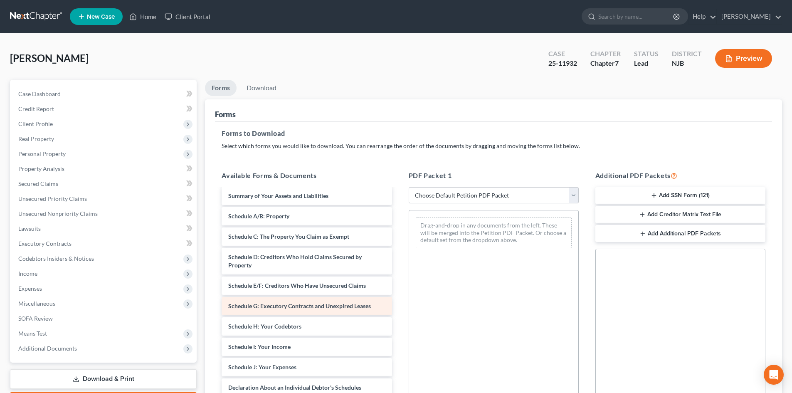
scroll to position [42, 0]
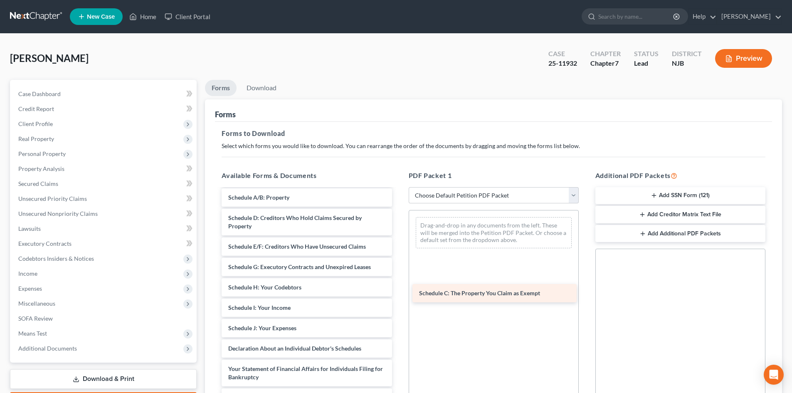
drag, startPoint x: 297, startPoint y: 218, endPoint x: 488, endPoint y: 293, distance: 205.2
click at [398, 293] on div "Schedule C: The Property You Claim as Exempt Voluntary Petition for Individuals…" at bounding box center [306, 337] width 183 height 378
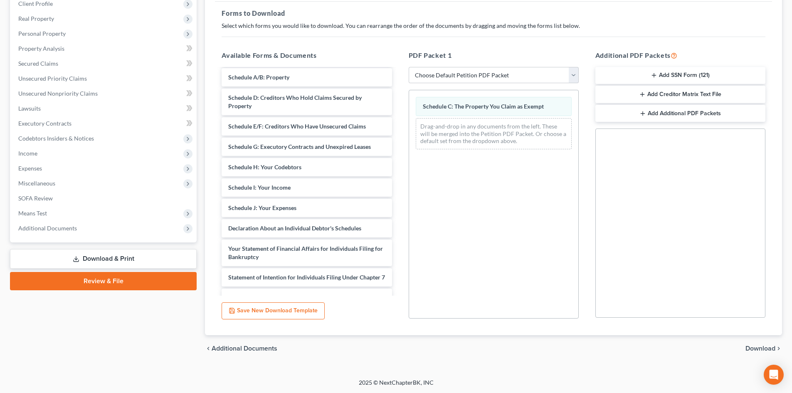
scroll to position [121, 0]
click at [767, 349] on span "Download" at bounding box center [761, 348] width 30 height 7
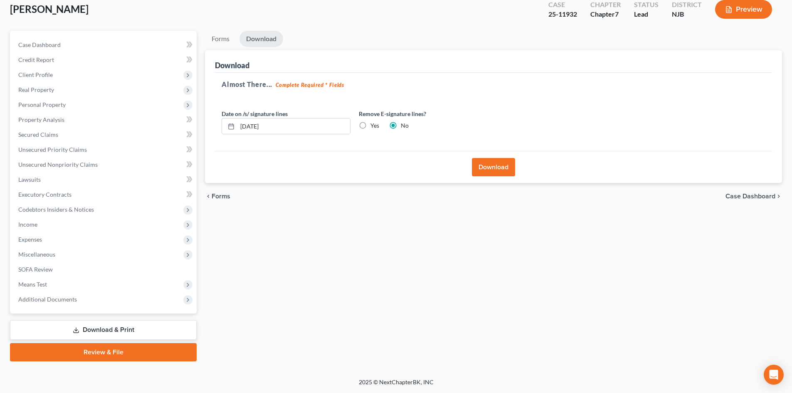
scroll to position [49, 0]
click at [492, 164] on button "Download" at bounding box center [493, 167] width 43 height 18
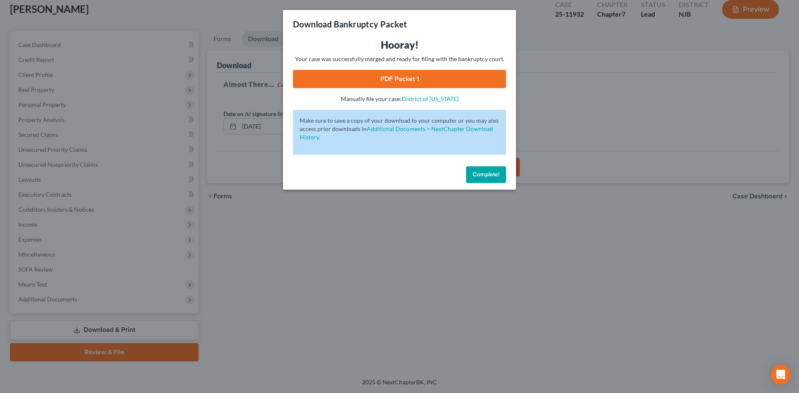
click at [404, 71] on link "PDF Packet 1" at bounding box center [399, 79] width 213 height 18
click at [485, 183] on div "Complete!" at bounding box center [399, 176] width 233 height 27
click at [485, 180] on button "Complete!" at bounding box center [486, 174] width 40 height 17
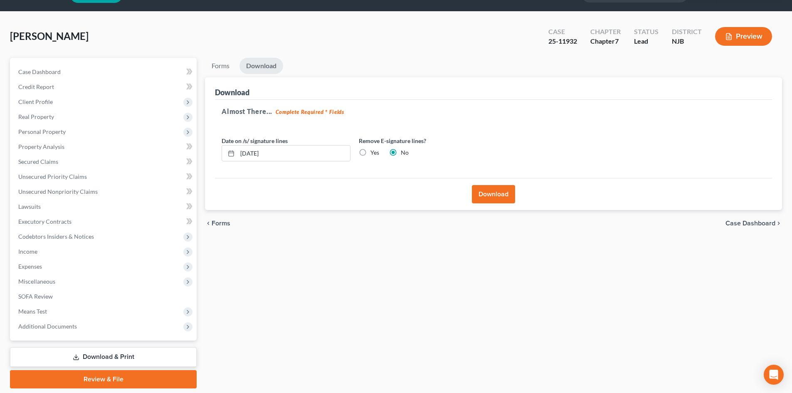
scroll to position [0, 0]
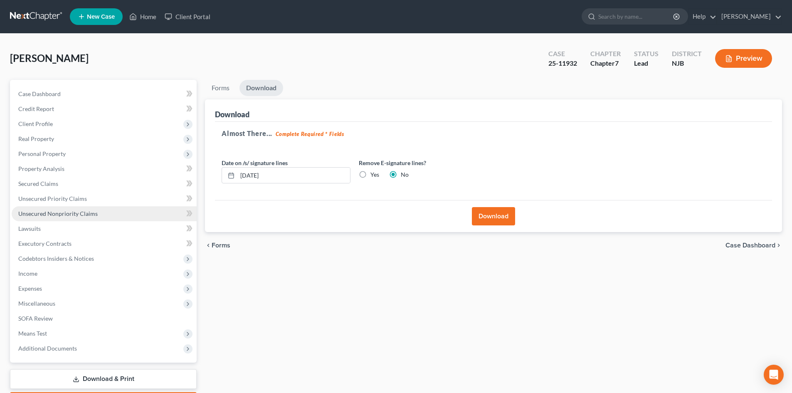
click at [78, 216] on span "Unsecured Nonpriority Claims" at bounding box center [57, 213] width 79 height 7
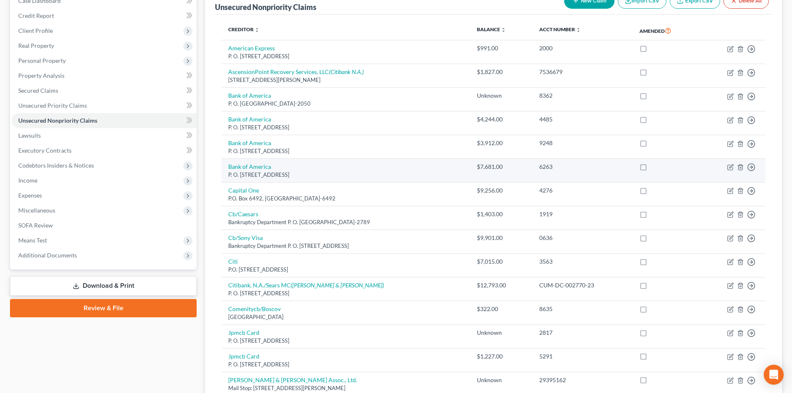
scroll to position [125, 0]
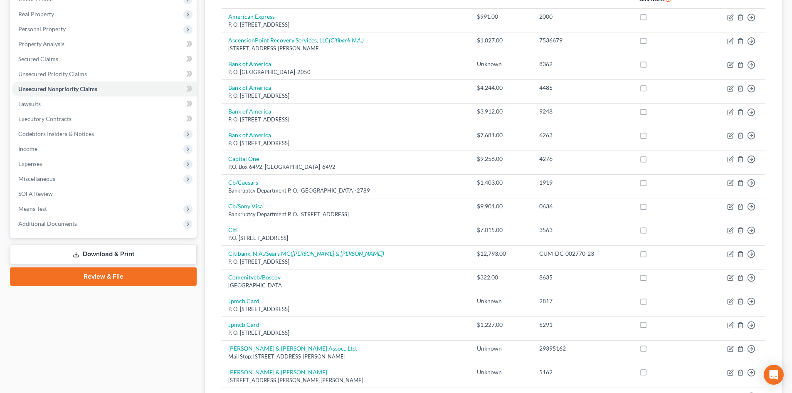
click at [131, 255] on link "Download & Print" at bounding box center [103, 255] width 187 height 20
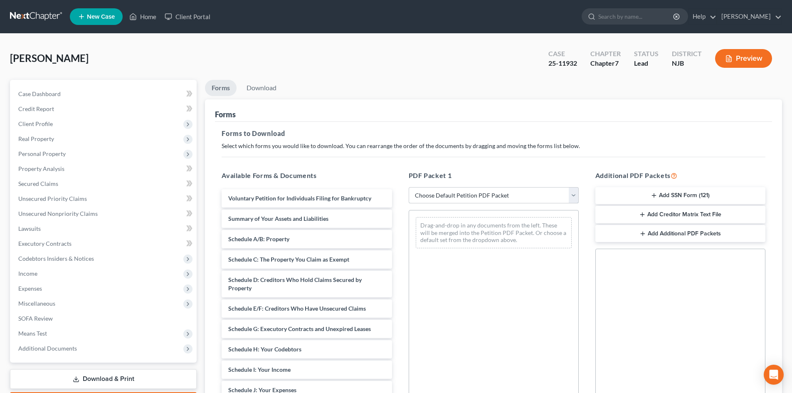
click at [501, 194] on select "Choose Default Petition PDF Packet Complete Bankruptcy Petition (all forms and …" at bounding box center [494, 195] width 170 height 17
select select "2"
click at [409, 187] on select "Choose Default Petition PDF Packet Complete Bankruptcy Petition (all forms and …" at bounding box center [494, 195] width 170 height 17
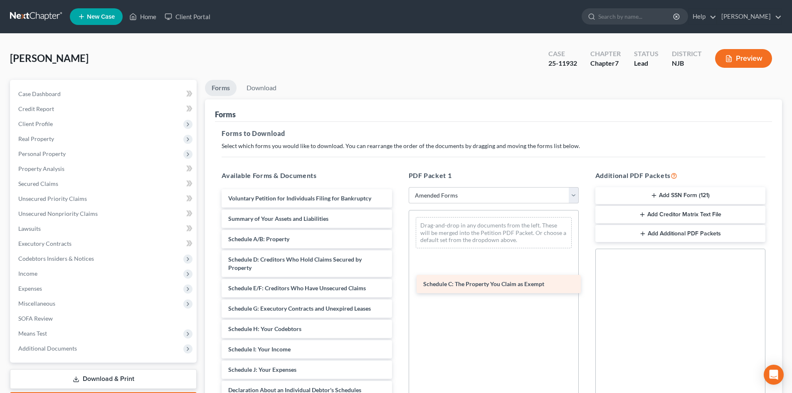
drag, startPoint x: 299, startPoint y: 265, endPoint x: 494, endPoint y: 289, distance: 196.6
click at [398, 289] on div "Schedule C: The Property You Claim as Exempt Voluntary Petition for Individuals…" at bounding box center [306, 378] width 183 height 378
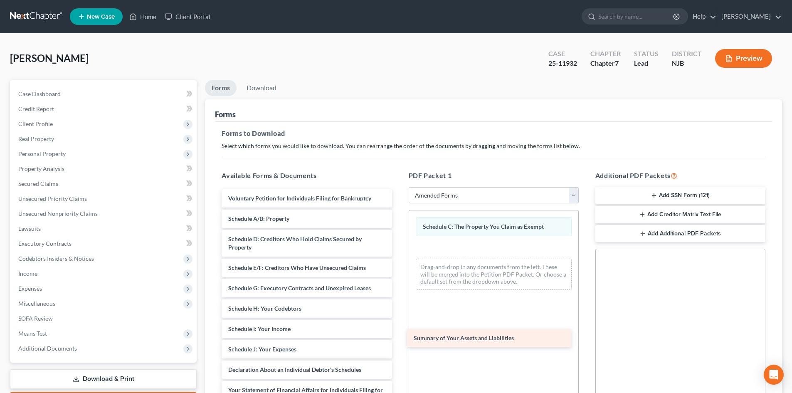
drag, startPoint x: 289, startPoint y: 218, endPoint x: 475, endPoint y: 337, distance: 220.4
click at [398, 337] on div "Summary of Your Assets and Liabilities Voluntary Petition for Individuals Filin…" at bounding box center [306, 367] width 183 height 357
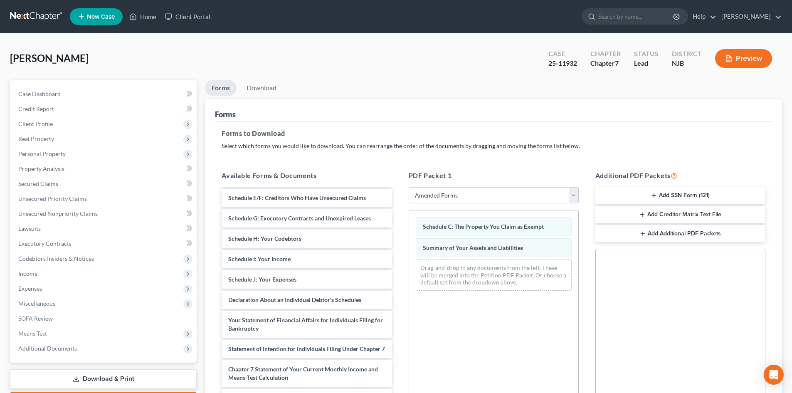
scroll to position [71, 0]
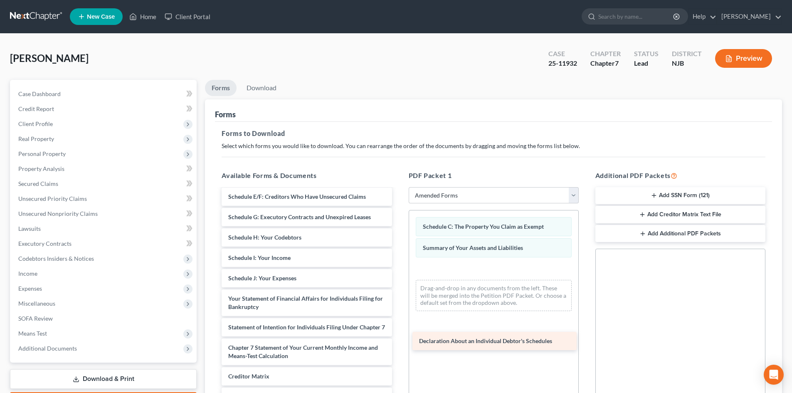
drag, startPoint x: 297, startPoint y: 296, endPoint x: 488, endPoint y: 338, distance: 195.6
click at [398, 338] on div "Declaration About an Individual Debtor's Schedules Voluntary Petition for Indiv…" at bounding box center [306, 286] width 183 height 337
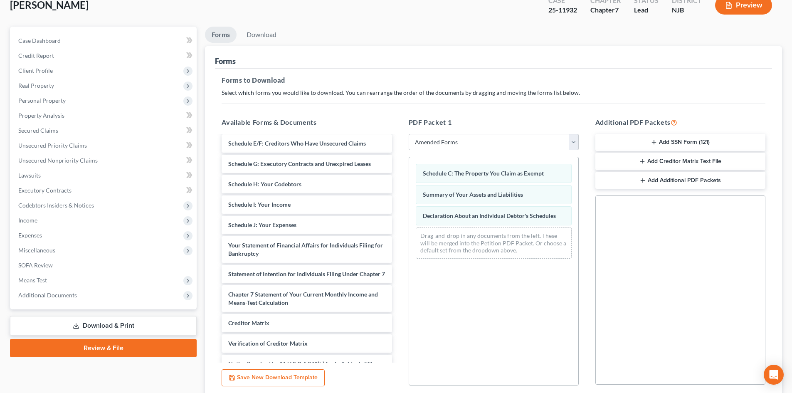
scroll to position [121, 0]
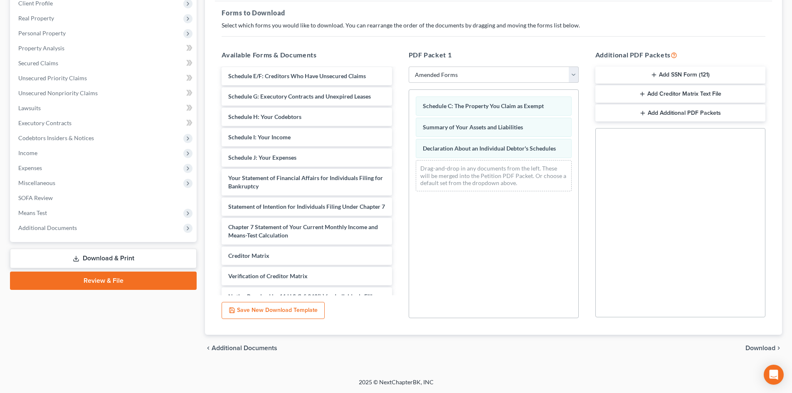
click at [767, 346] on span "Download" at bounding box center [761, 348] width 30 height 7
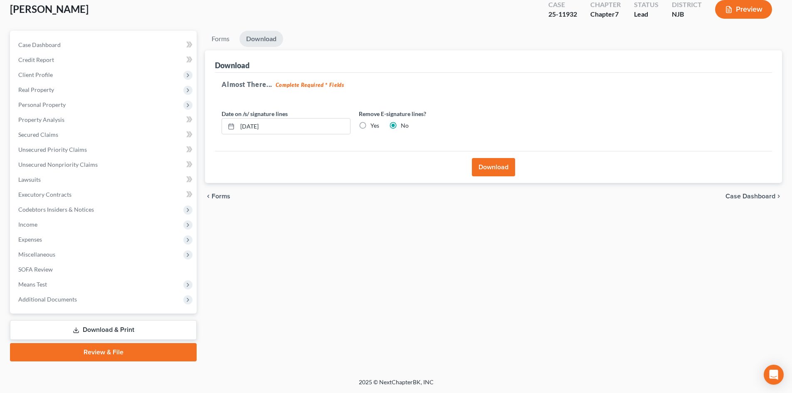
click at [501, 166] on button "Download" at bounding box center [493, 167] width 43 height 18
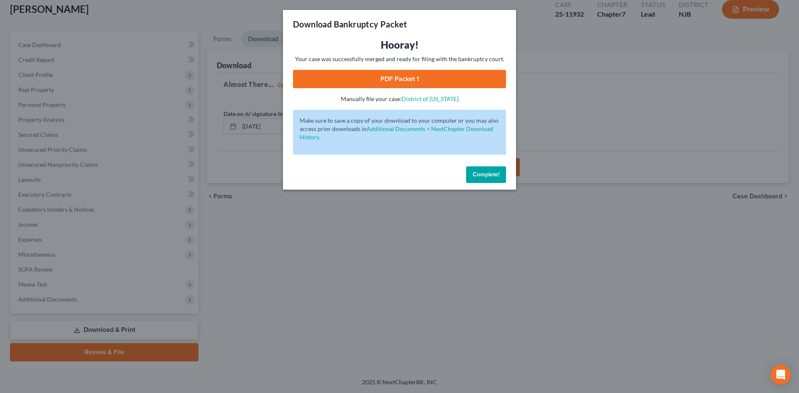
click at [393, 74] on link "PDF Packet 1" at bounding box center [399, 79] width 213 height 18
click at [486, 179] on button "Complete!" at bounding box center [486, 174] width 40 height 17
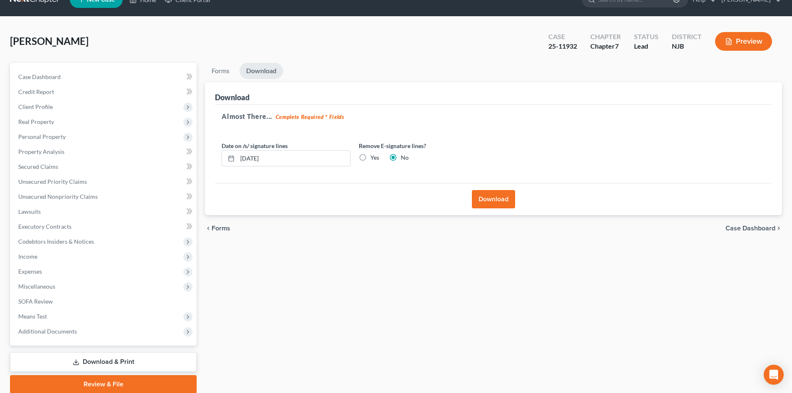
scroll to position [0, 0]
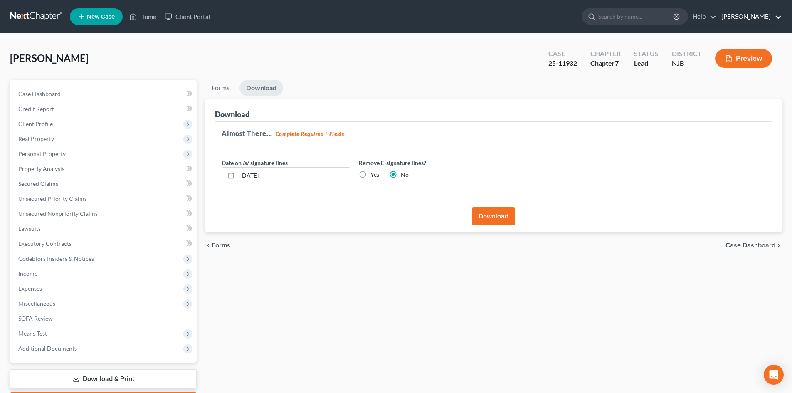
click at [780, 17] on link "Victor Druziako" at bounding box center [749, 16] width 64 height 15
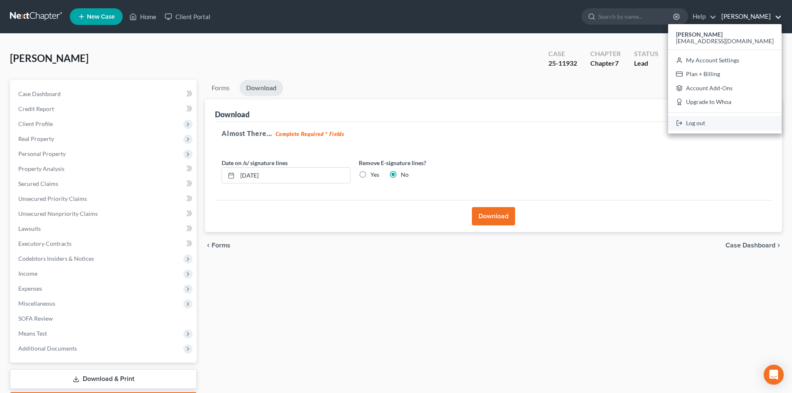
click at [725, 120] on link "Log out" at bounding box center [725, 123] width 114 height 14
